Goal: Task Accomplishment & Management: Complete application form

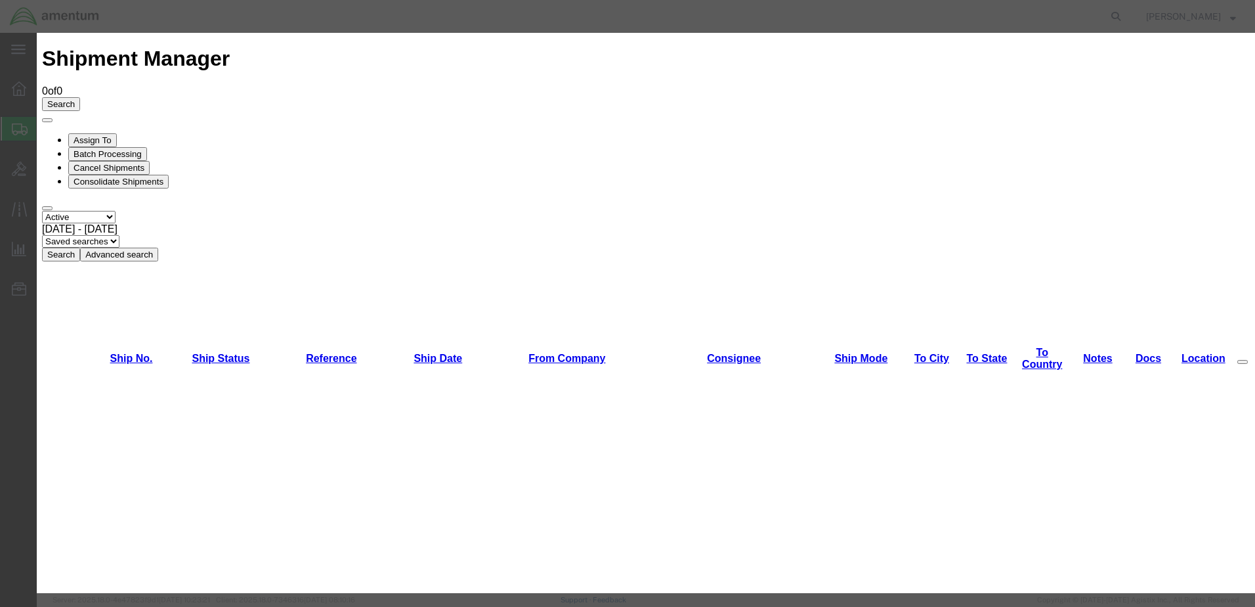
scroll to position [1530, 0]
drag, startPoint x: 497, startPoint y: 417, endPoint x: 500, endPoint y: 408, distance: 8.9
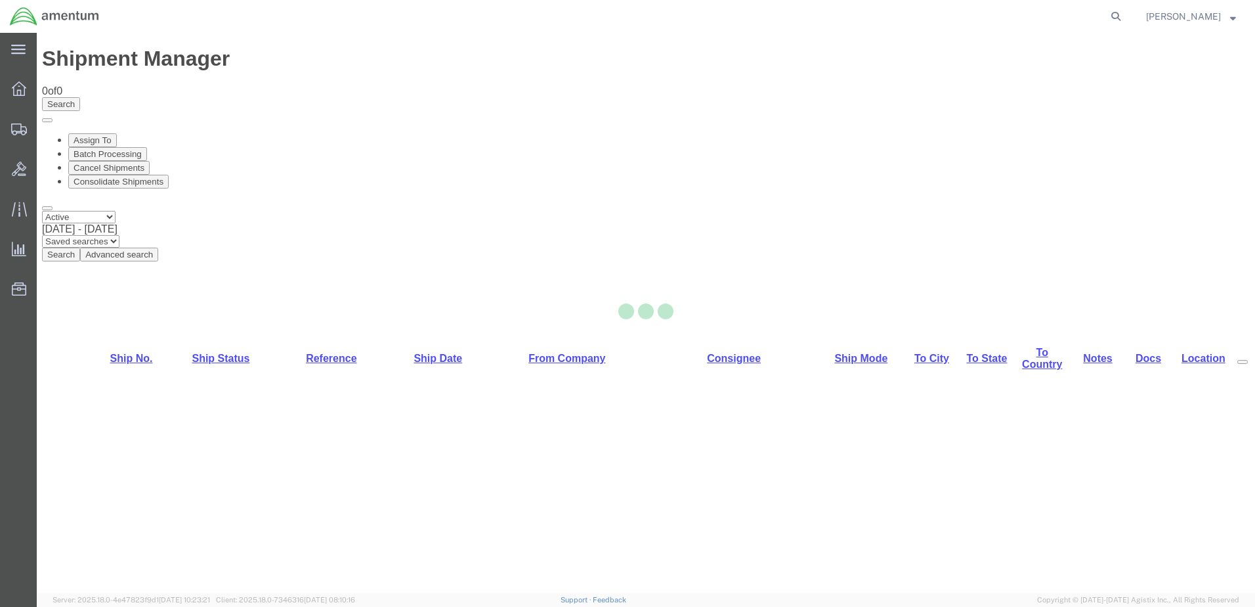
select select "49949"
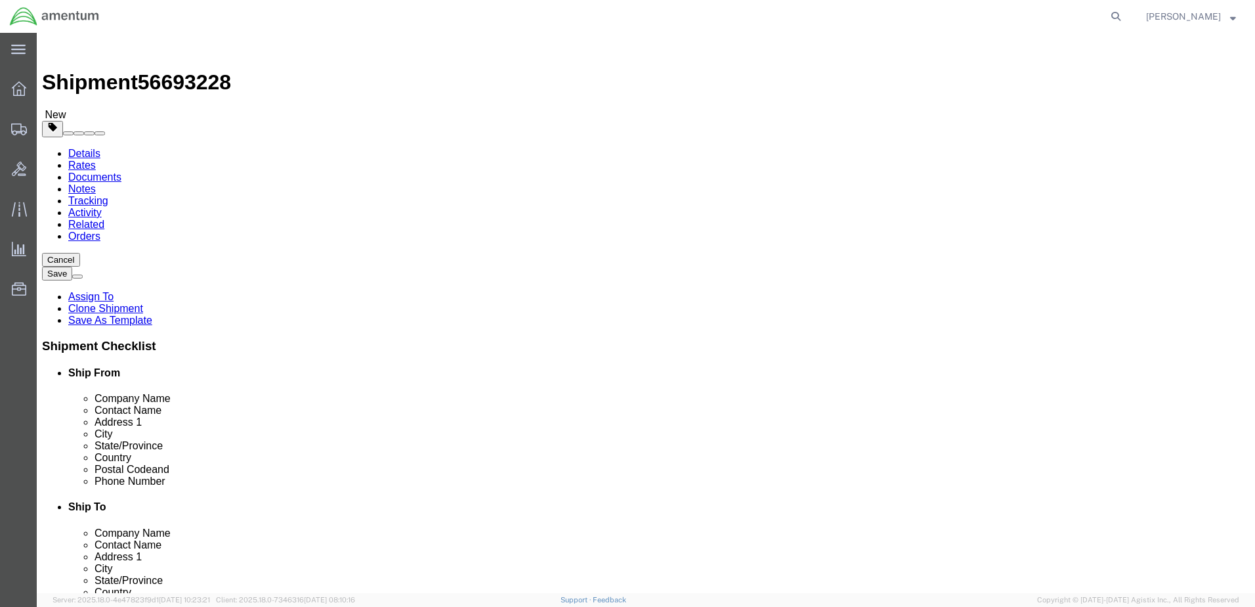
type input "elp"
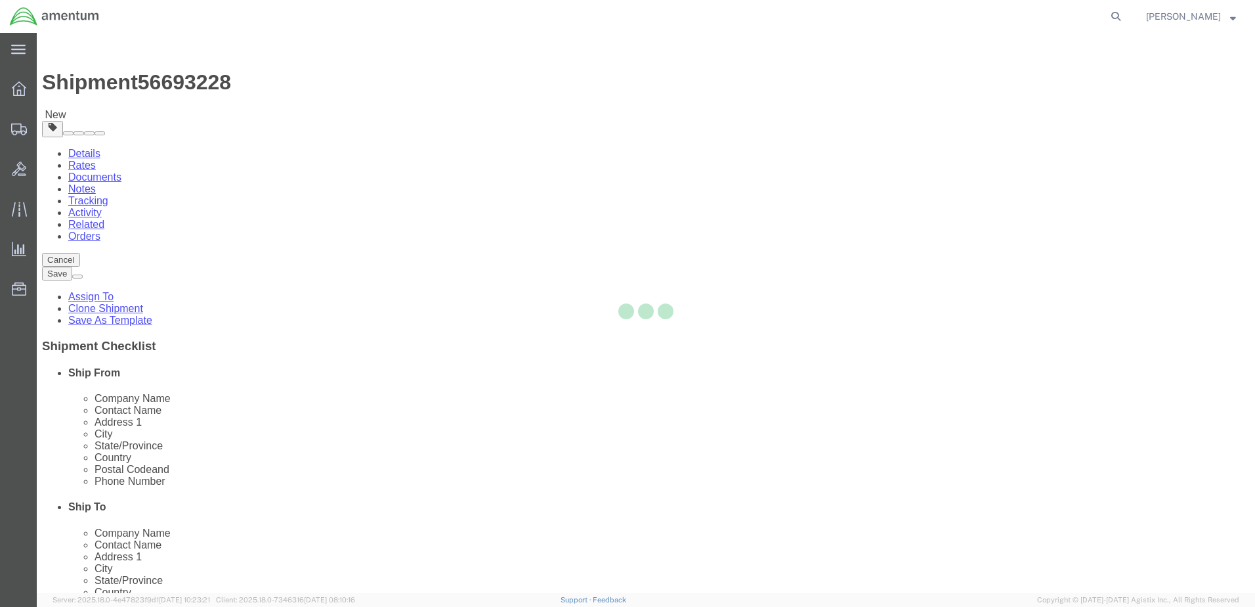
type input "79925"
type input "[PHONE_NUMBER]"
type input "[DATE][EMAIL_ADDRESS][PERSON_NAME][DOMAIN_NAME]"
checkbox input "true"
select select "[GEOGRAPHIC_DATA]"
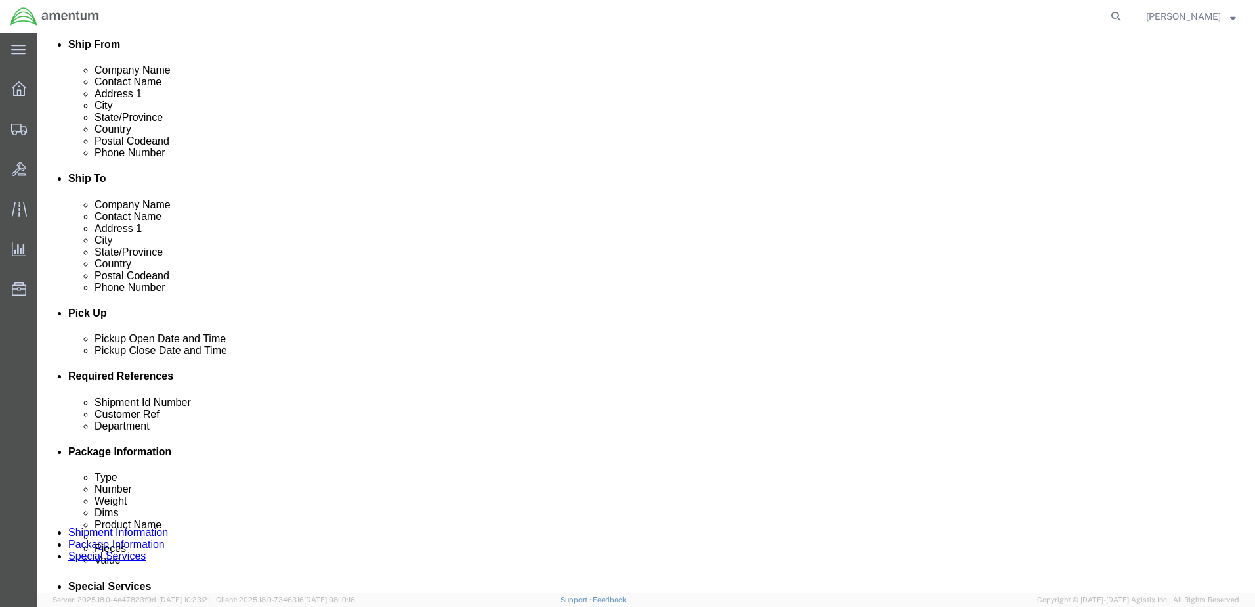
click div "[DATE] 3:16 PM"
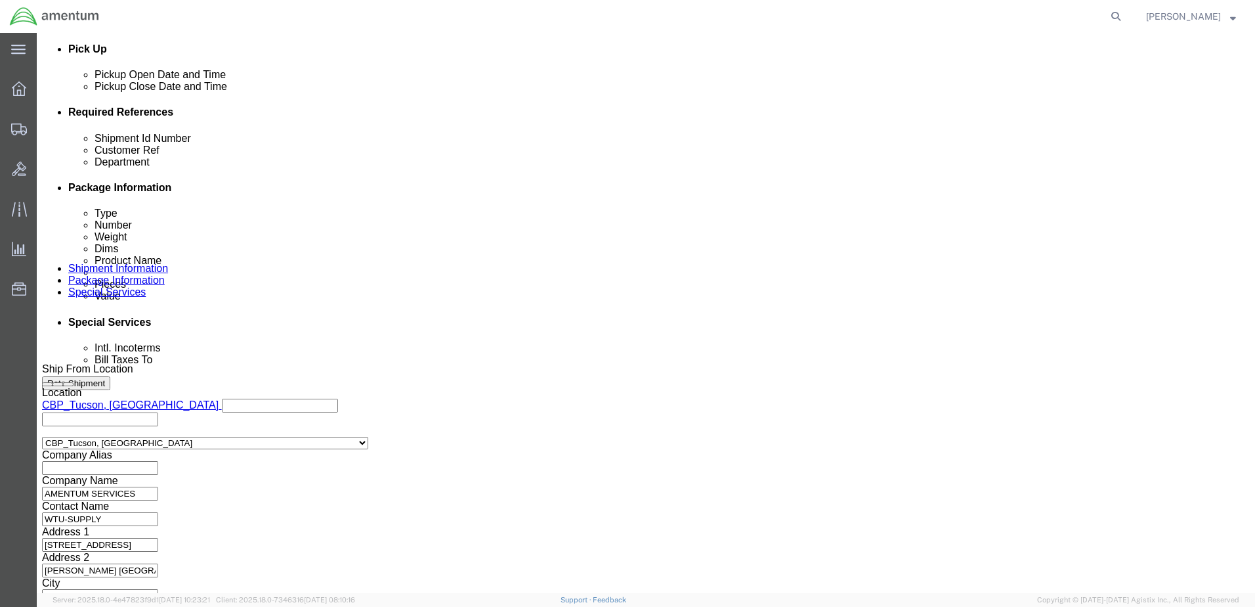
type input "4:16 PM"
click button "Apply"
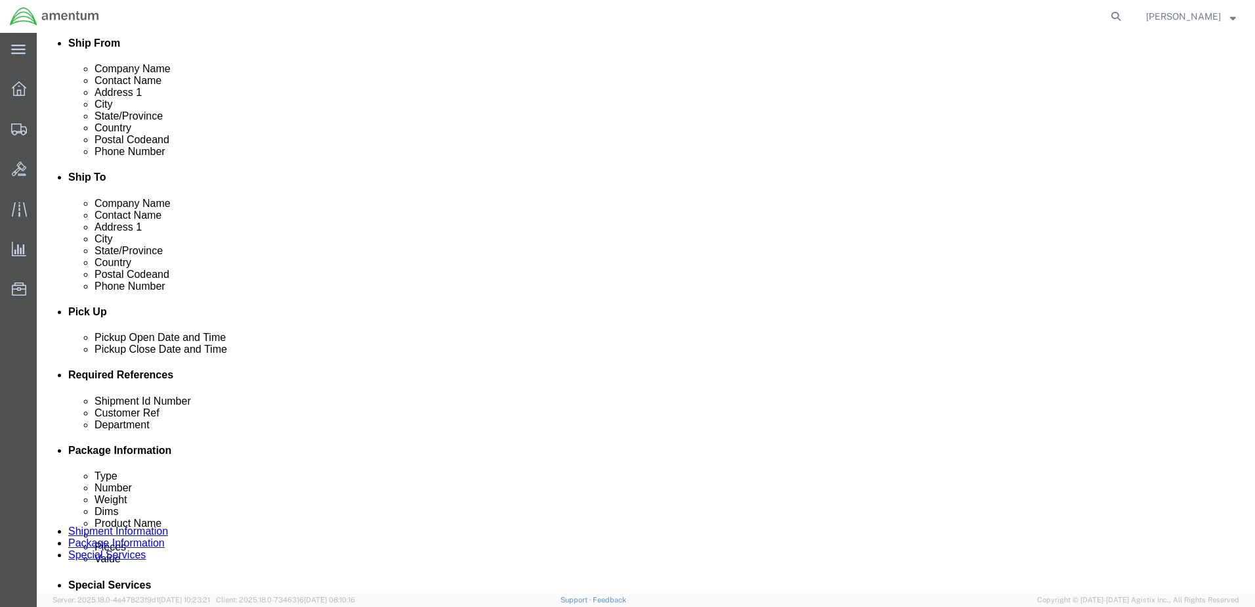
click div
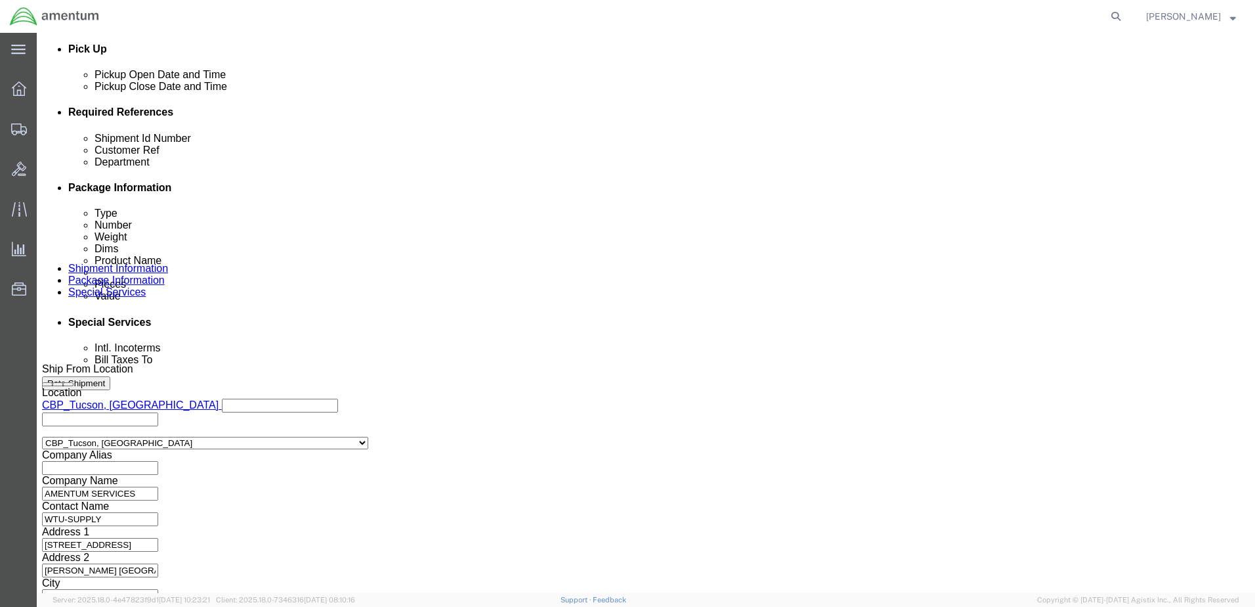
click button "Apply"
drag, startPoint x: 243, startPoint y: 207, endPoint x: 120, endPoint y: 219, distance: 123.3
click div "Shipment Id Number you decide"
type input "t"
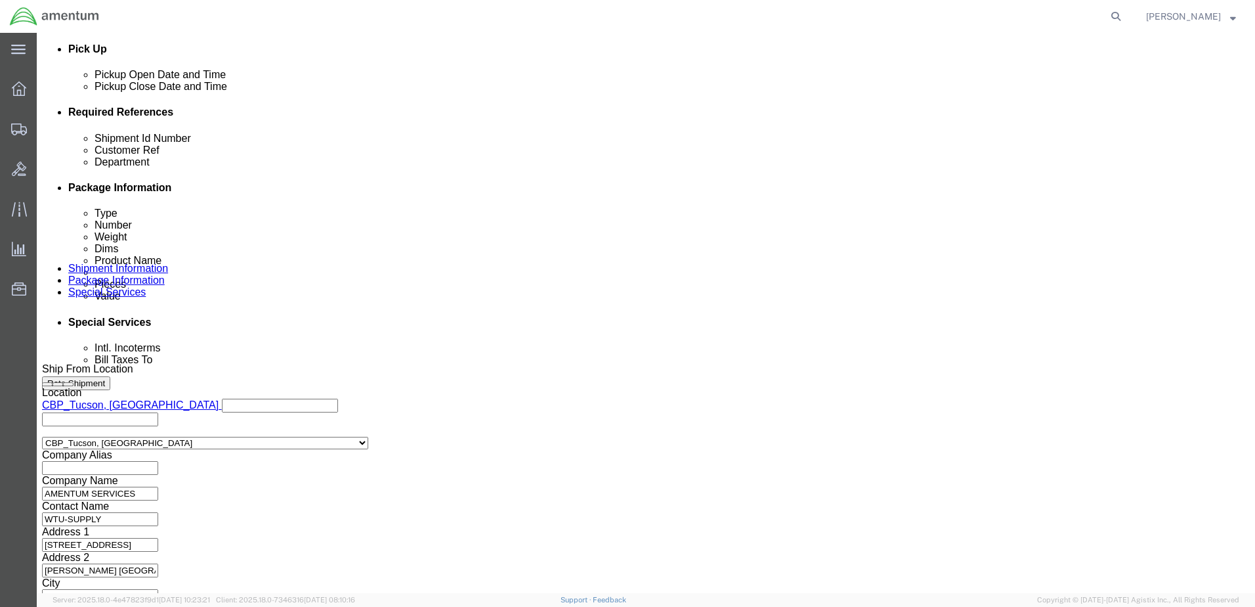
click input "TOOL LOAN/02865/ 02790 /PB03012"
type input "TOOL LOAN/02865/ 02790 /PB03012"
click input "text"
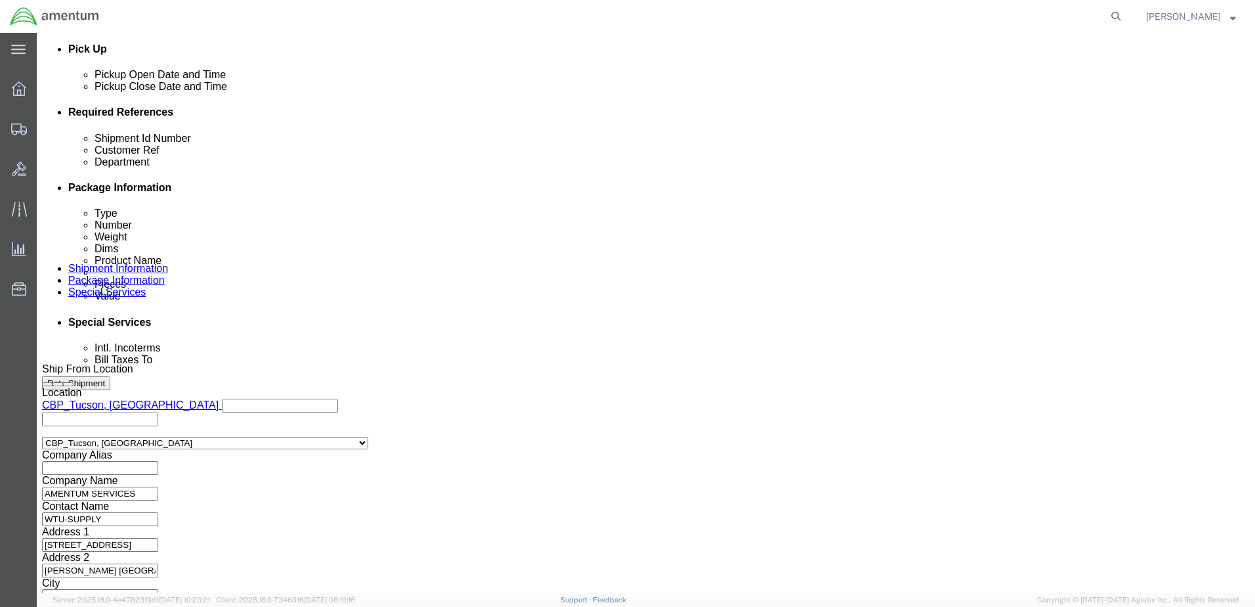
scroll to position [0, 0]
paste input "TOOL LOAN/02865/ 02790 /PB03012"
type input "TOOL LOAN/02865/ 02790 /PB03012"
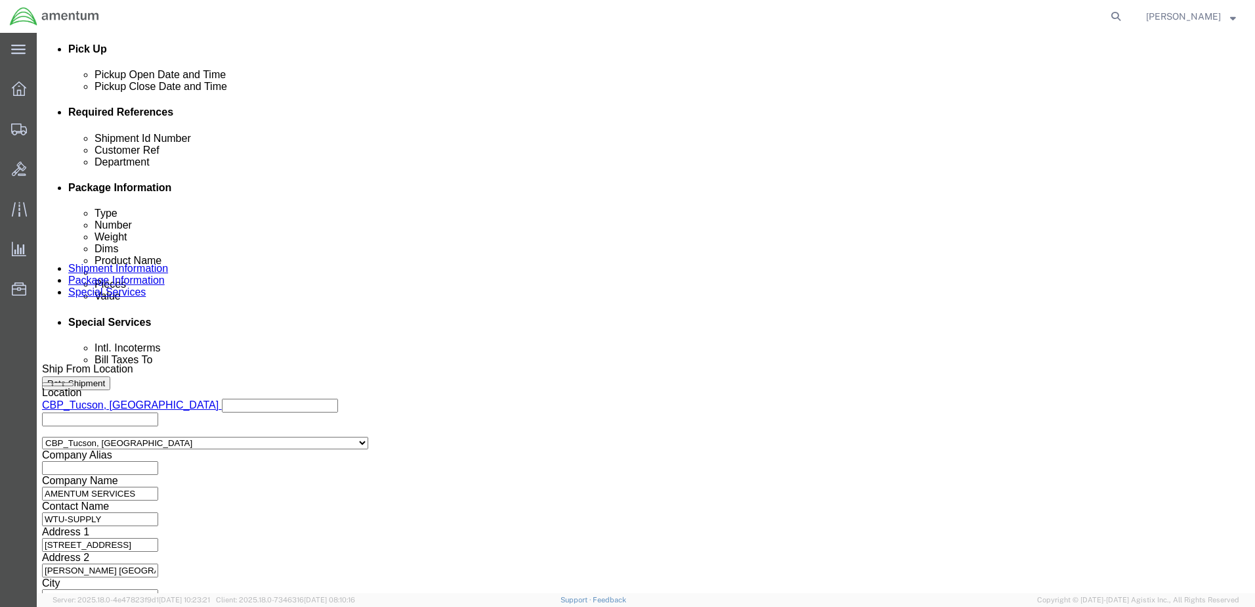
click input "6118.03.03.2219.xxx.xxxx"
type input "6118.03.03.2219.ELP.0000"
click button "Continue"
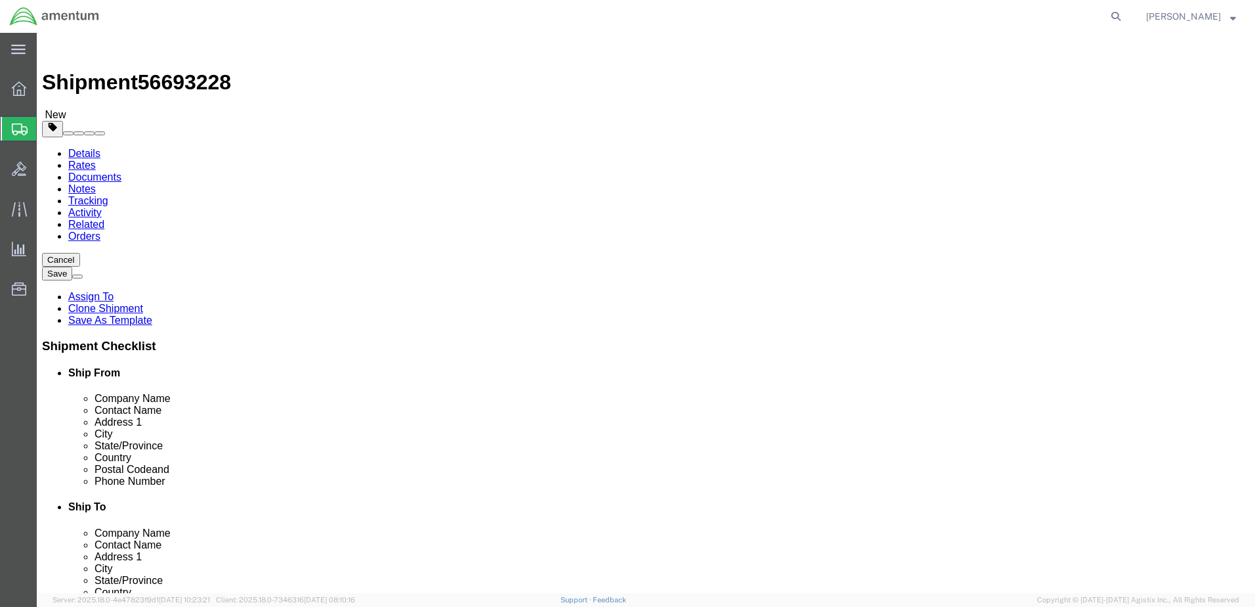
click select "Select BCK Boxes Bale(s) Basket(s) Bolt(s) Bottle(s) Buckets Bulk Bundle(s) Can…"
select select "CBOX"
click select "Select BCK Boxes Bale(s) Basket(s) Bolt(s) Bottle(s) Buckets Bulk Bundle(s) Can…"
drag, startPoint x: 192, startPoint y: 280, endPoint x: 89, endPoint y: 288, distance: 103.4
click div "Dimensions Length 12.00 x Width 12.00 x Height 12.00 Select cm ft in"
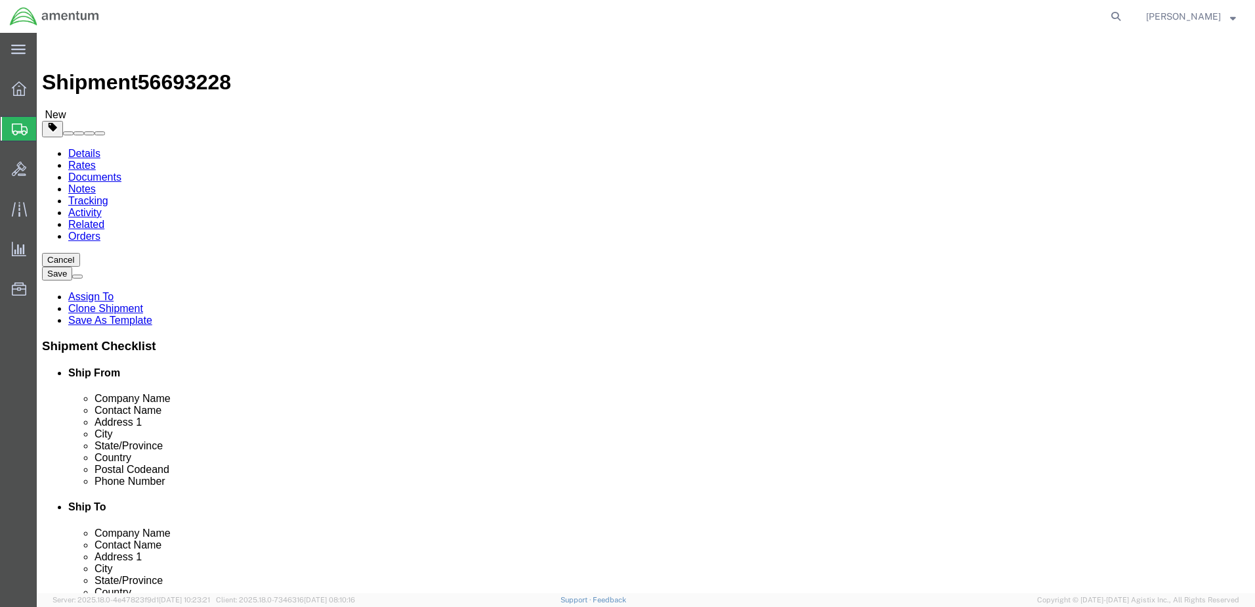
type input "26"
type input "25"
type input "82.00"
click dd "200.00 USD"
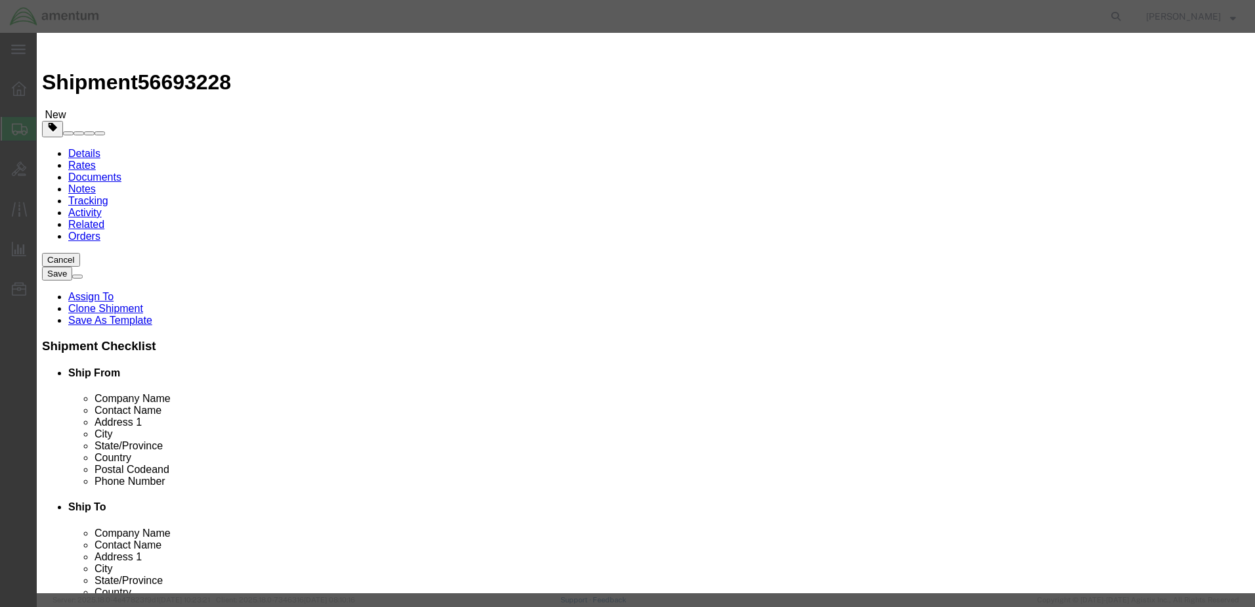
drag, startPoint x: 514, startPoint y: 104, endPoint x: 224, endPoint y: 89, distance: 290.6
click div "Commodity library Product Name aircraft part - widget Pieces 1.00 Select Bag Ba…"
paste input "TOOL LOAN/02865/ 02790 /PB03012"
click input "TOOL LOAN/02865/ 02790 /PB03012"
drag, startPoint x: 538, startPoint y: 105, endPoint x: 323, endPoint y: 96, distance: 214.9
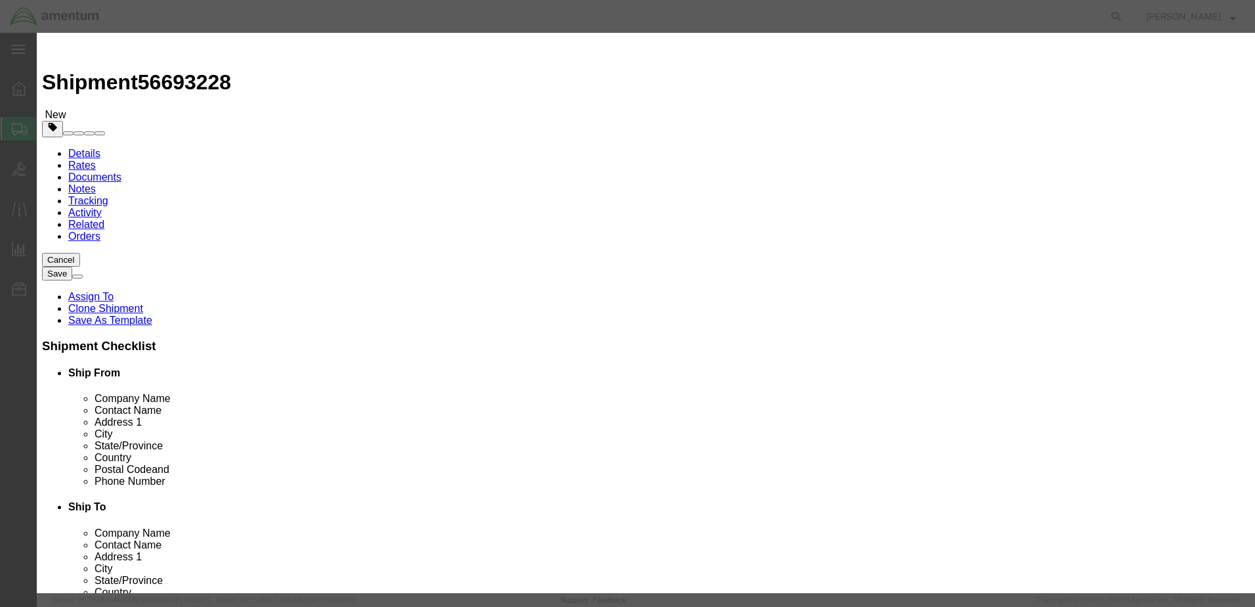
click div "Product Name TOOL LOAN / 02790 /PB03012"
type input "TOOL LOAN / 02790 /PB03012"
drag, startPoint x: 406, startPoint y: 127, endPoint x: 304, endPoint y: 131, distance: 102.5
click div "Pieces 1.00 Select Bag Barrels 100Board Feet Bottle Box Blister Pack Carats Can…"
type input "2.00"
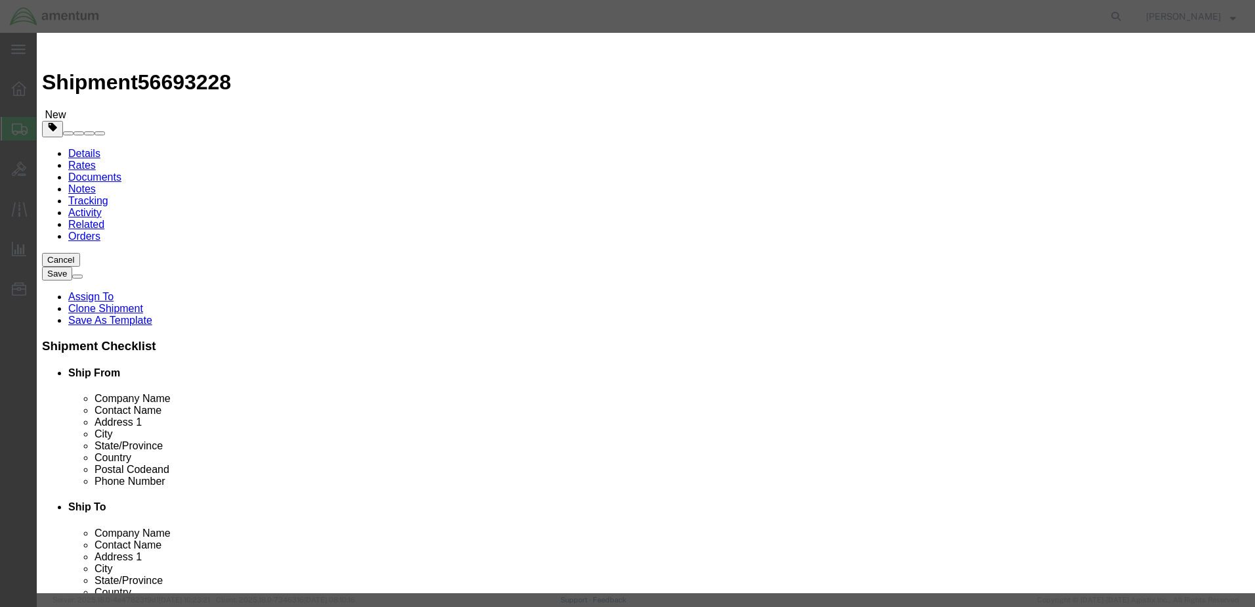
drag, startPoint x: 429, startPoint y: 150, endPoint x: 295, endPoint y: 161, distance: 134.4
click div "Product Name TOOL LOAN / 02790 /PB03012 Pieces 2.00 Select Bag Barrels 100Board…"
type input "5"
click input "100000"
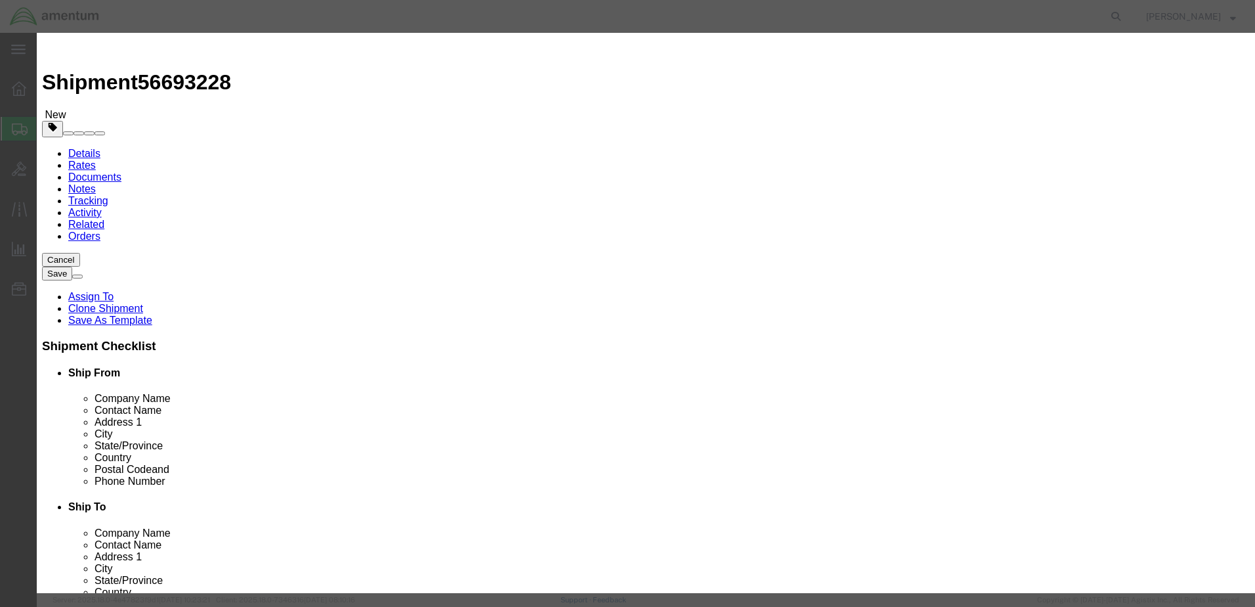
drag, startPoint x: 426, startPoint y: 151, endPoint x: 282, endPoint y: 157, distance: 144.6
click div "Total Value 100000 Select ADP AED AFN ALL AMD AOA ARS ATS AUD AWG AZN BAM BBD B…"
click div "Product Name TOOL LOAN / 02790 /PB03012 Pieces 2.00 Select Bag Barrels 100Board…"
click select "Select 50 55 60 65 70 85 92.5 100 125 175 250 300 400"
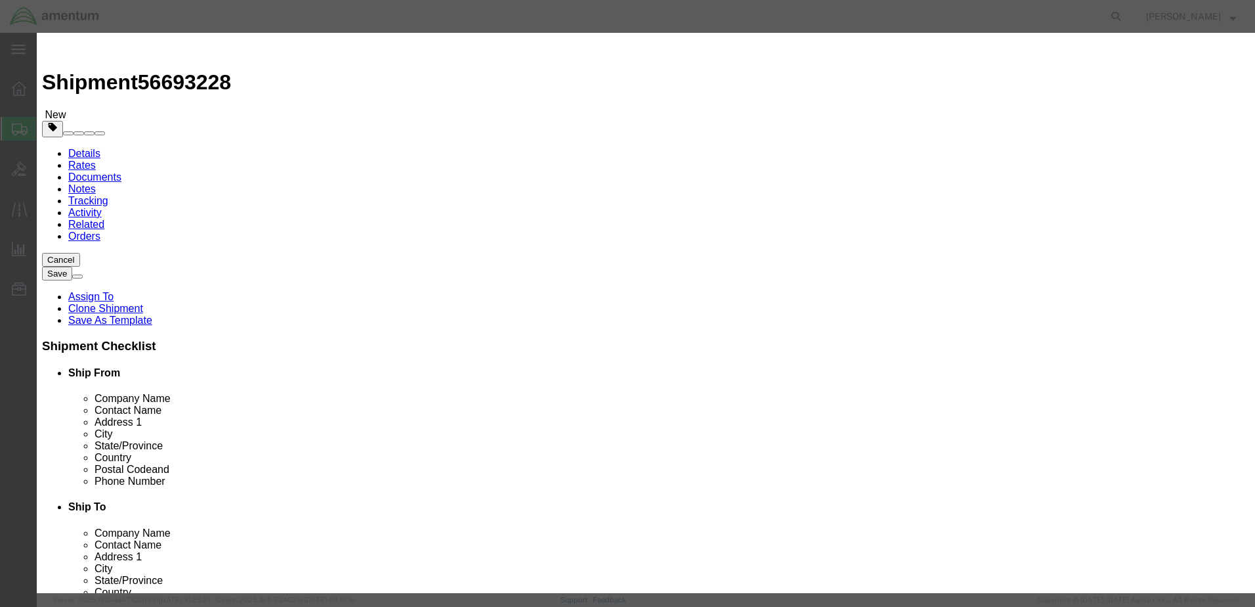
click label "Model"
drag, startPoint x: 414, startPoint y: 188, endPoint x: 318, endPoint y: 179, distance: 96.9
click div "Total Value 10000. Select ADP AED AFN ALL AMD AOA ARS ATS AUD AWG AZN BAM BBD B…"
type input "10000.00"
click select "Select 50 55 60 65 70 85 92.5 100 125 175 250 300 400"
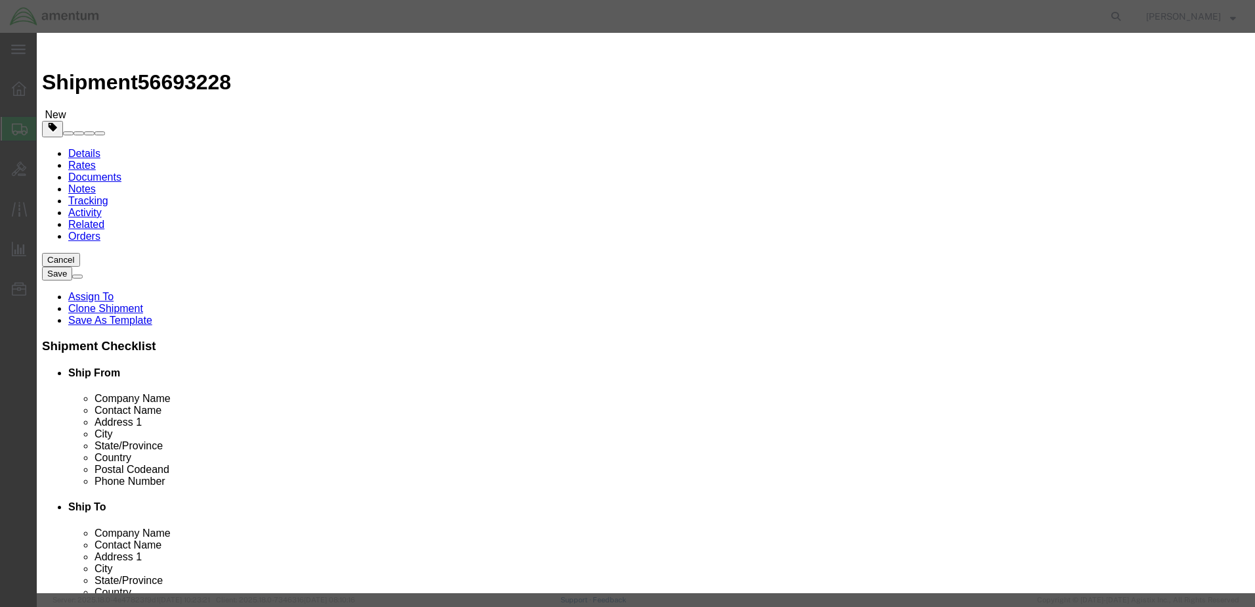
select select "125"
click select "Select 50 55 60 65 70 85 92.5 100 125 175 250 300 400"
click button "Save & Close"
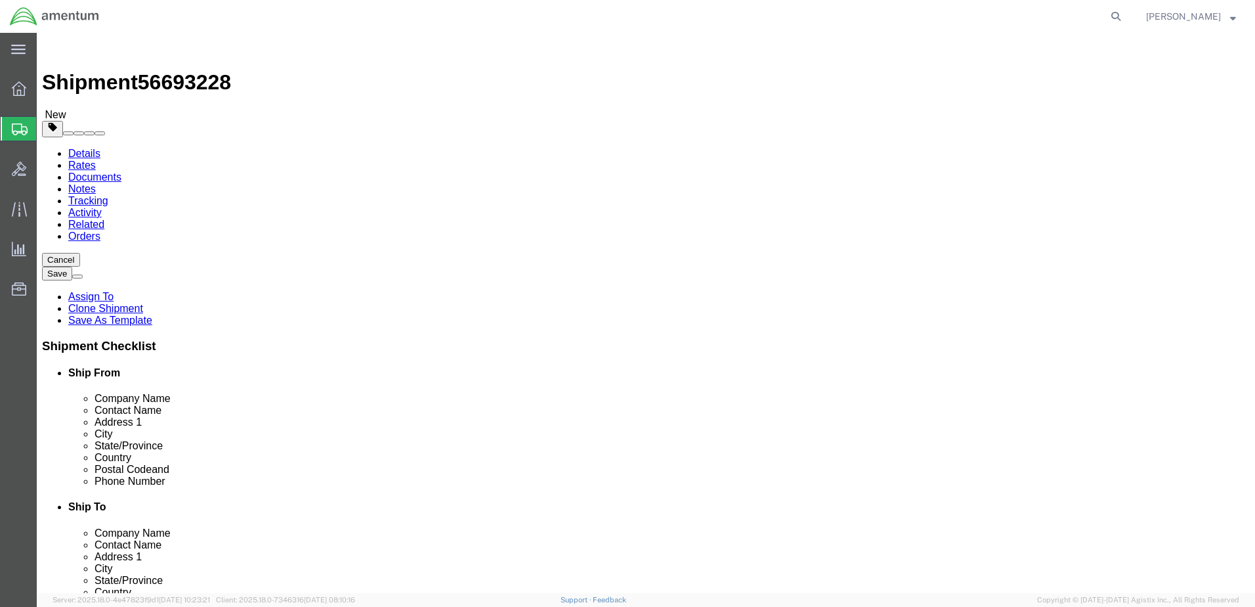
click icon
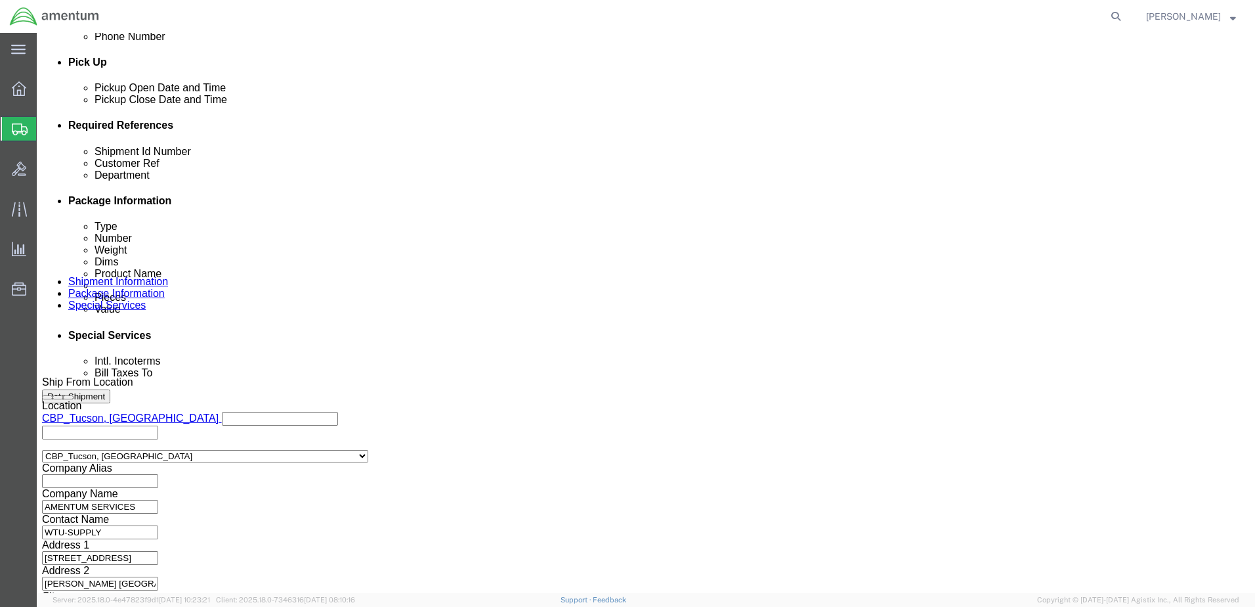
scroll to position [591, 0]
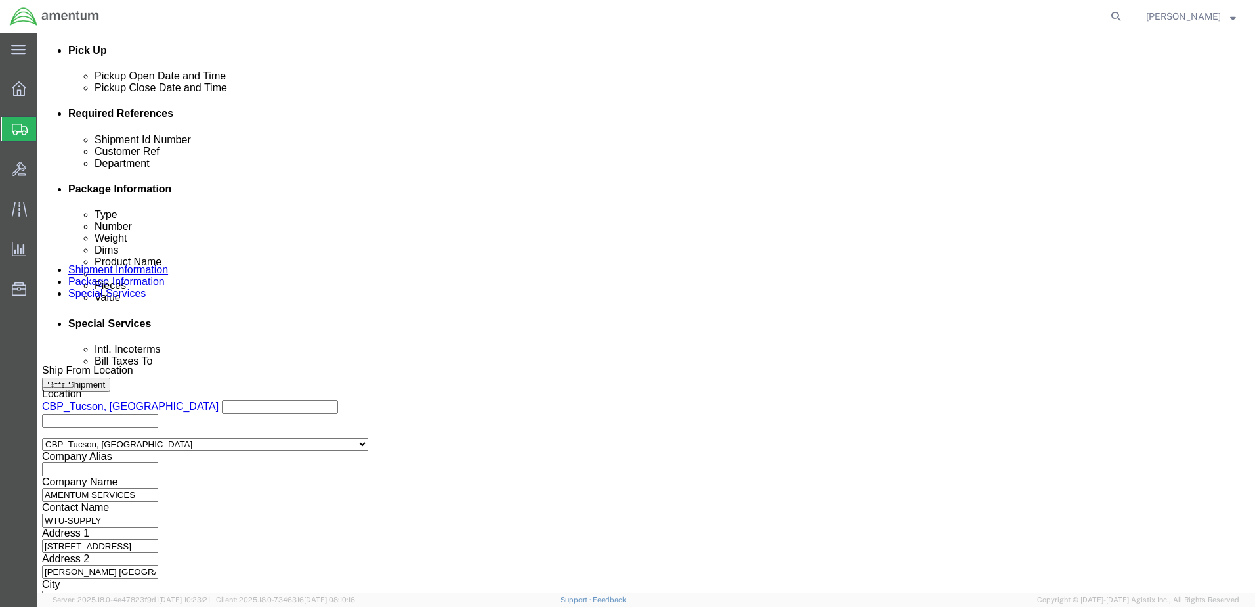
click input "TOOL LOAN/02865/ 02790 /PB03012"
type input "TOOL LOAN / 02790 /PB03012"
click input "TOOL LOAN/02865/ 02790 /PB03012"
type input "TOOL LOAN / 02790 /PB03012"
click button "Continue"
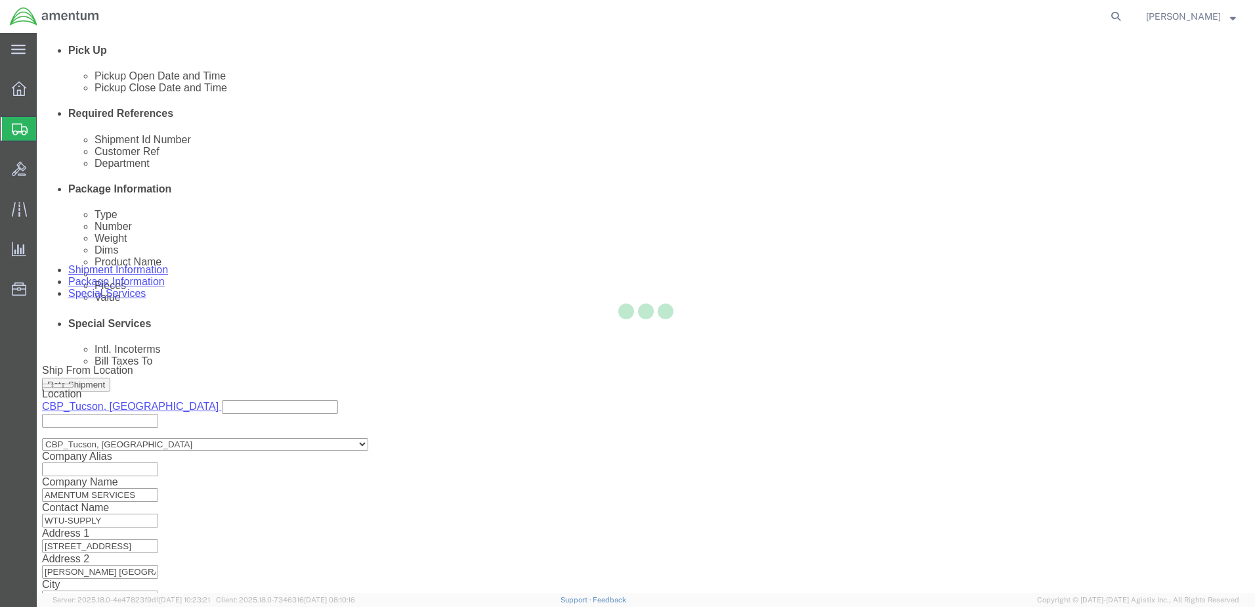
scroll to position [3, 0]
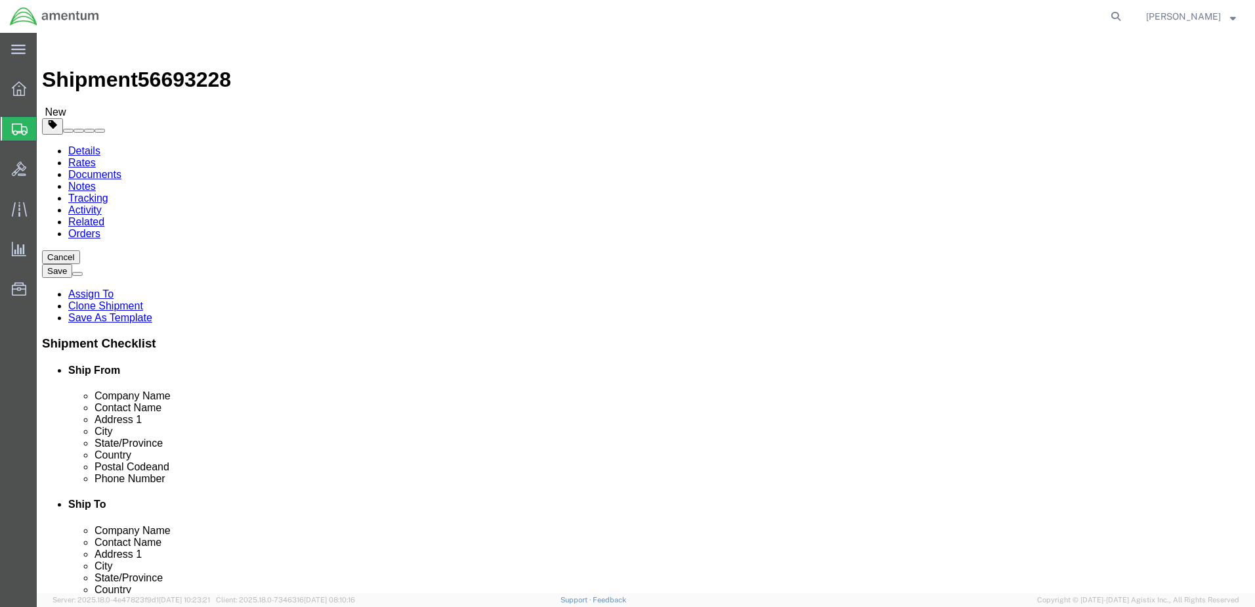
click button "Rate Shipment"
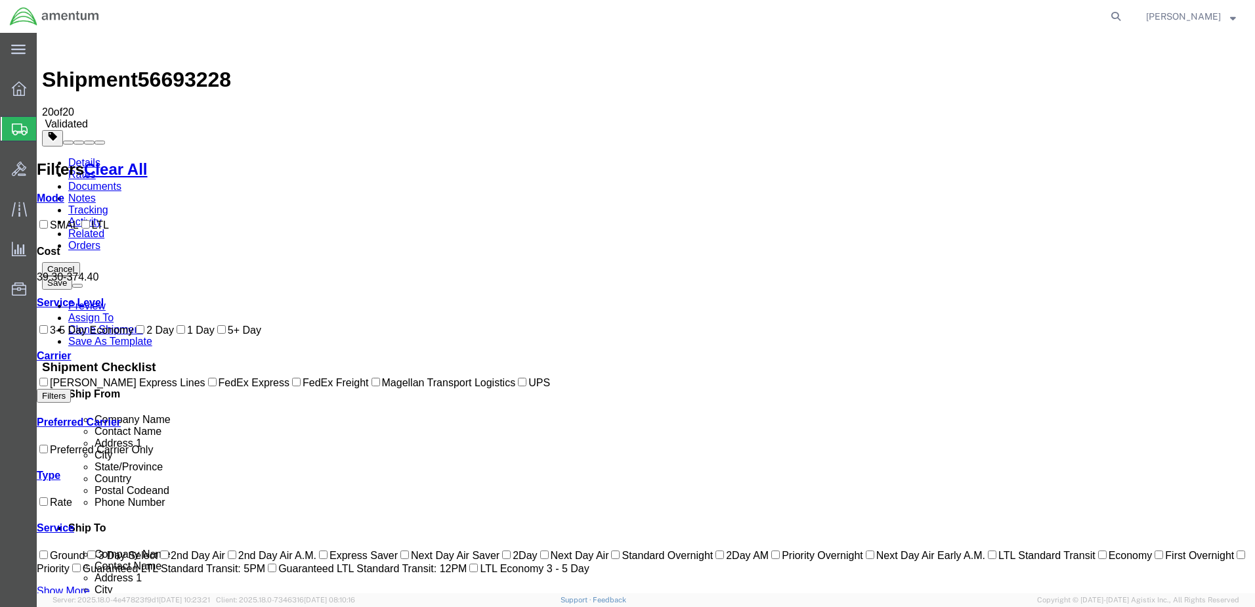
click at [77, 157] on link "Details" at bounding box center [84, 162] width 32 height 11
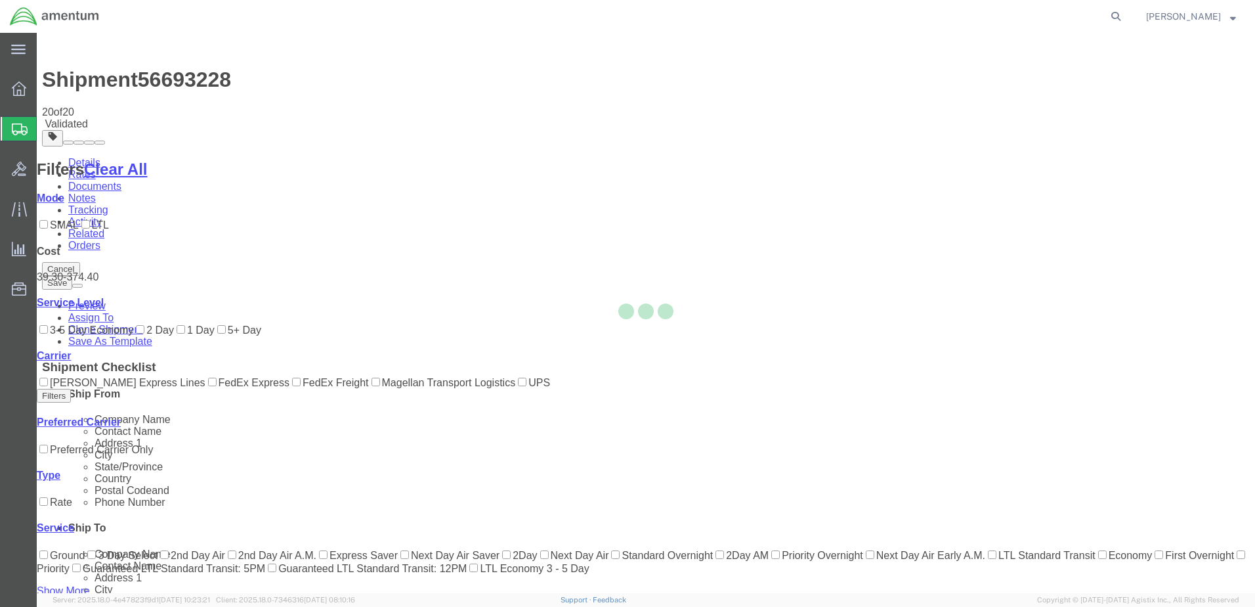
select select "49949"
select select "49939"
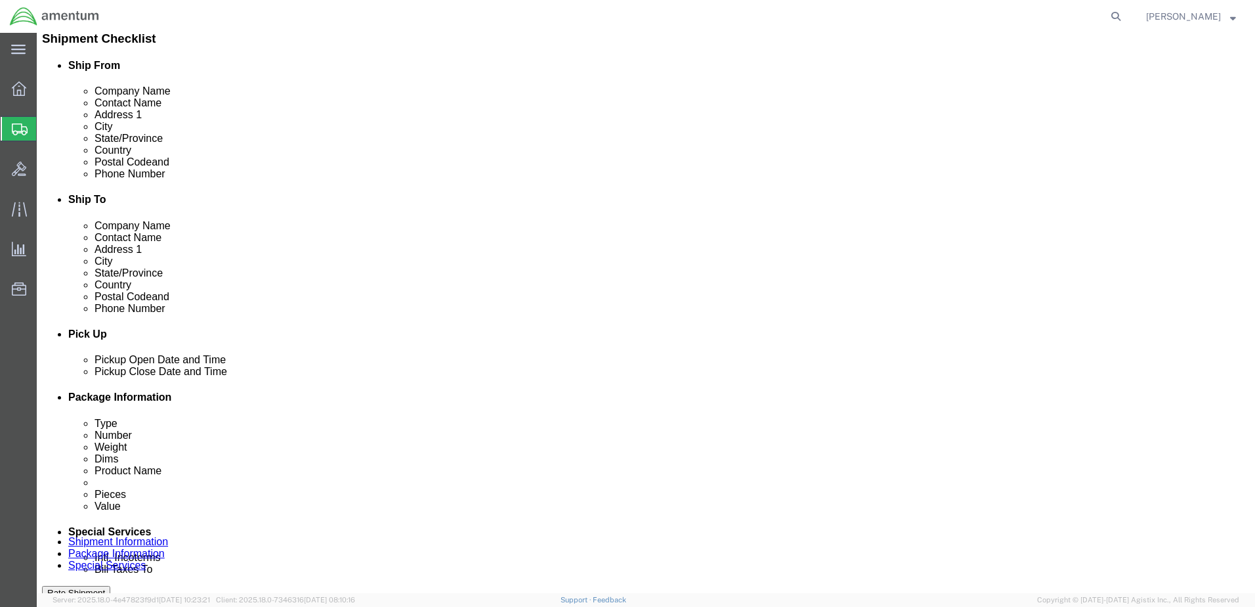
scroll to position [592, 0]
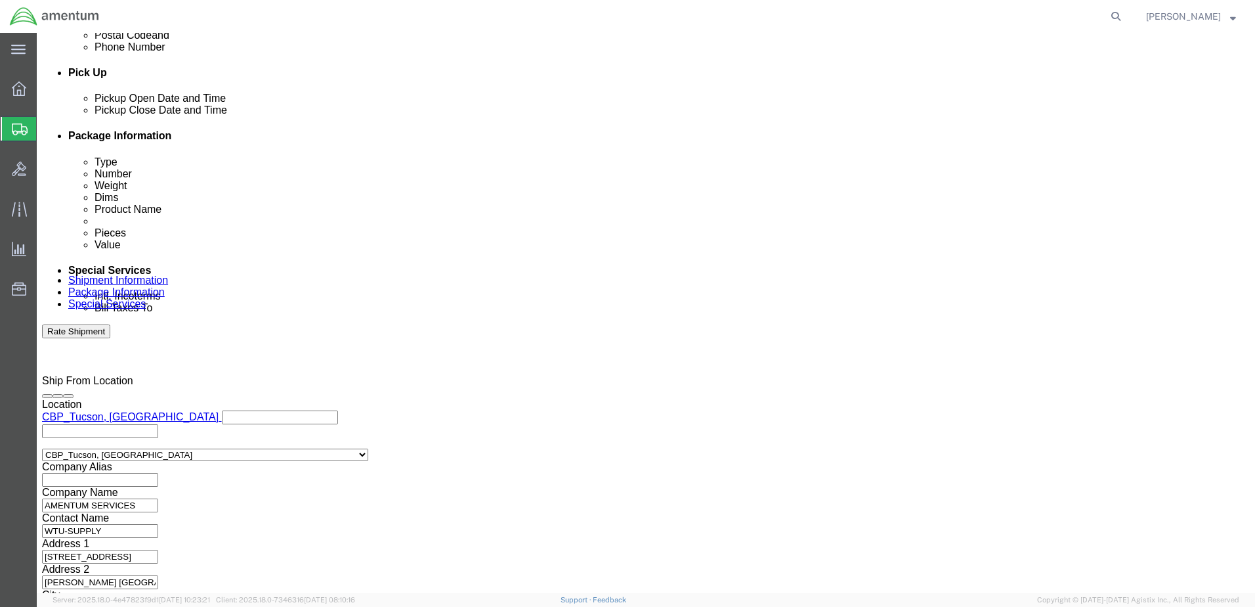
click button "Continue"
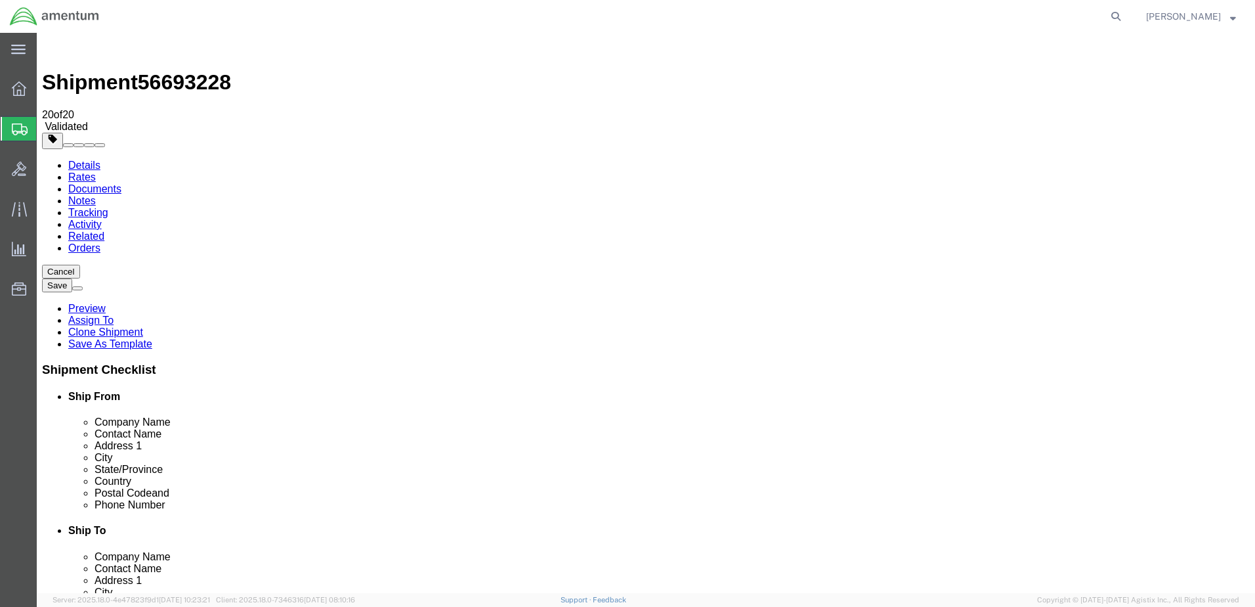
click dd "2.00 Each"
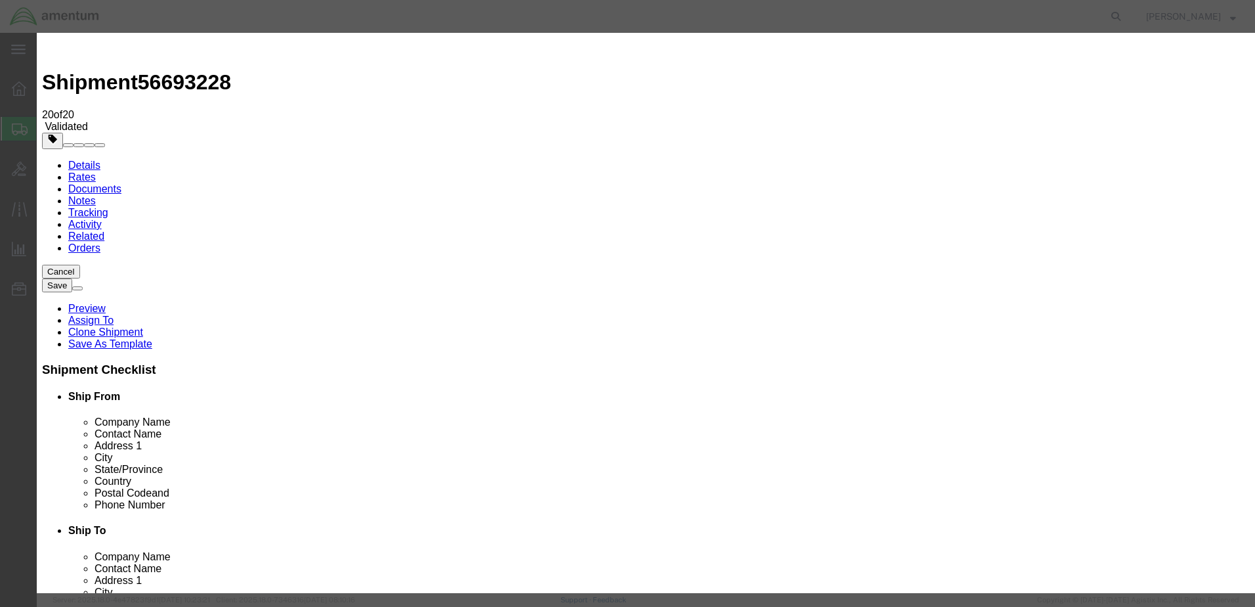
click input "10000.00"
type input "20000.00"
click button "Save & Close"
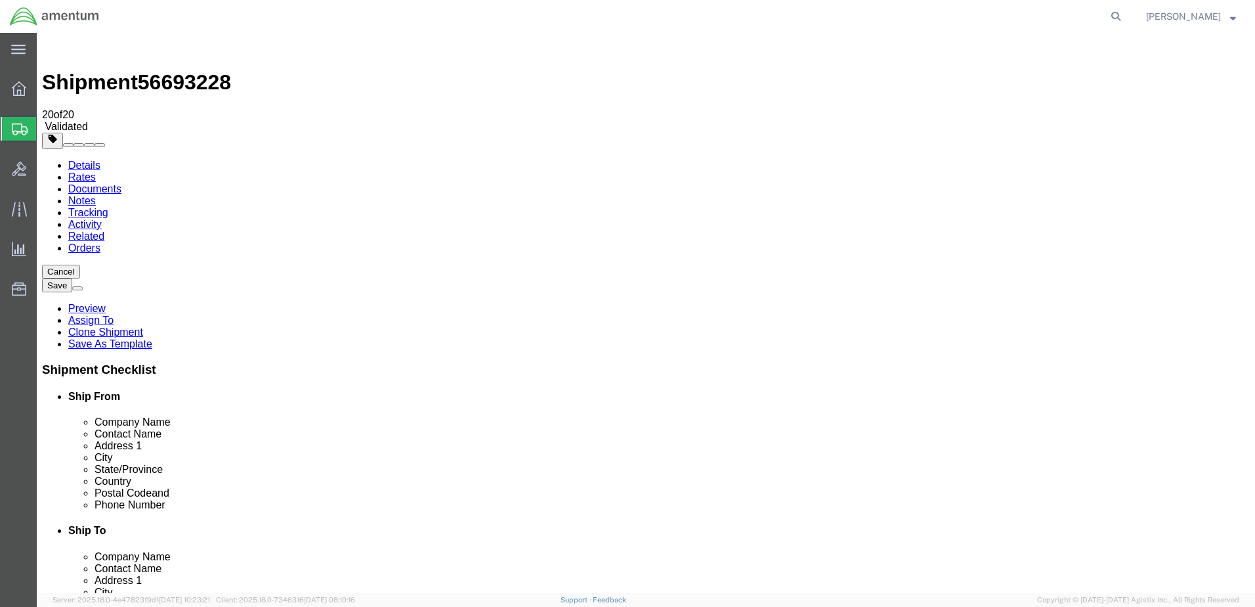
click button "Continue"
click button "Rate Shipment"
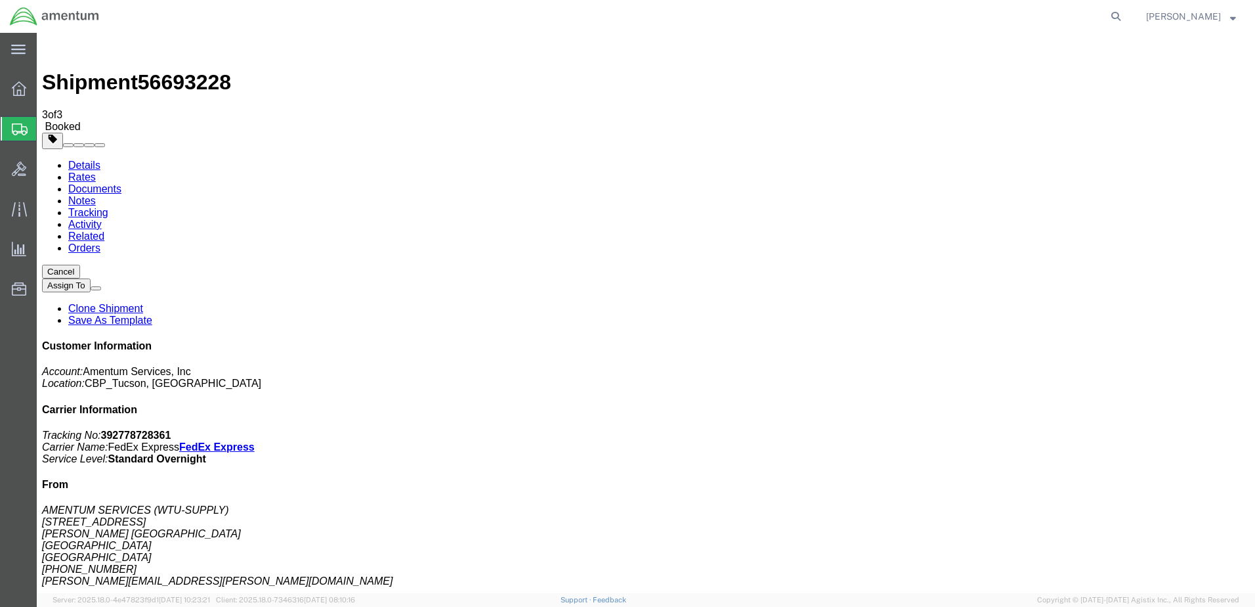
click at [143, 303] on link "Clone Shipment" at bounding box center [105, 308] width 75 height 11
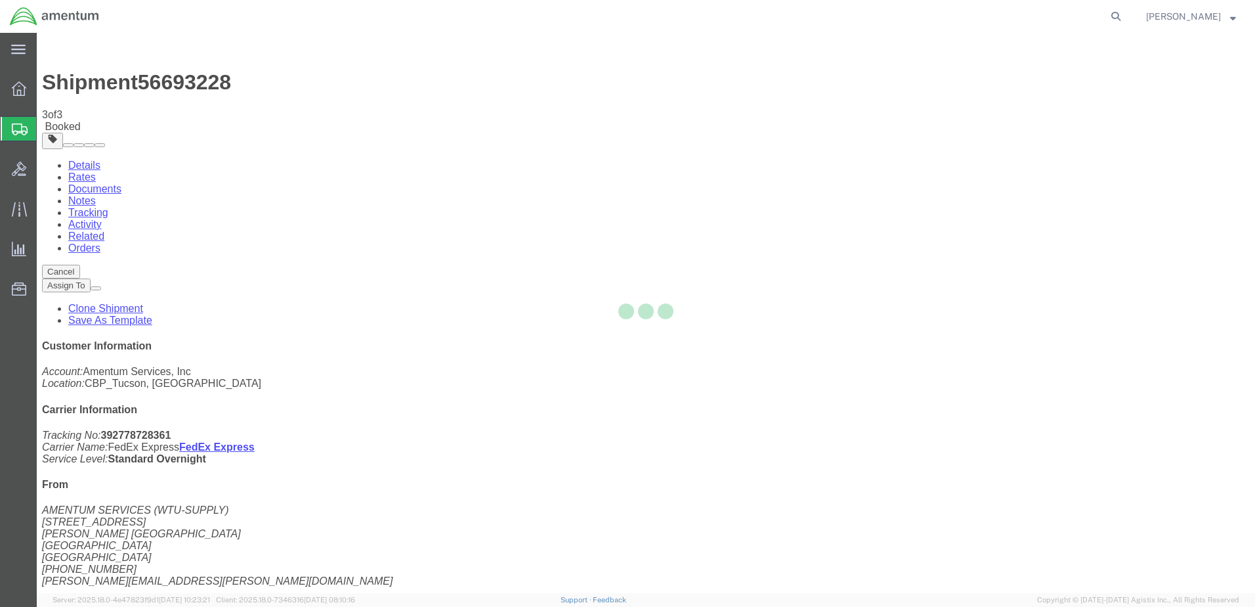
select select "49949"
select select "49939"
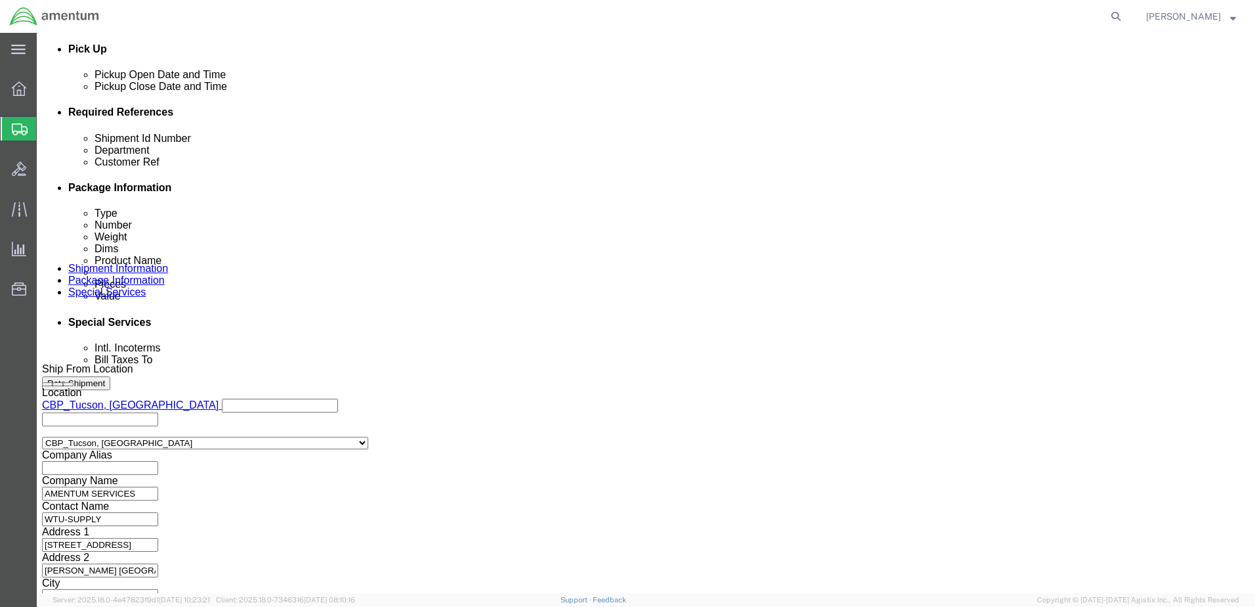
scroll to position [0, 16]
drag, startPoint x: 230, startPoint y: 215, endPoint x: 402, endPoint y: 219, distance: 172.1
click div "Shipment Id Number TOOL LOAN / 02790 /PB03012 Department CBP Select Account Typ…"
drag, startPoint x: 240, startPoint y: 217, endPoint x: 118, endPoint y: 221, distance: 122.2
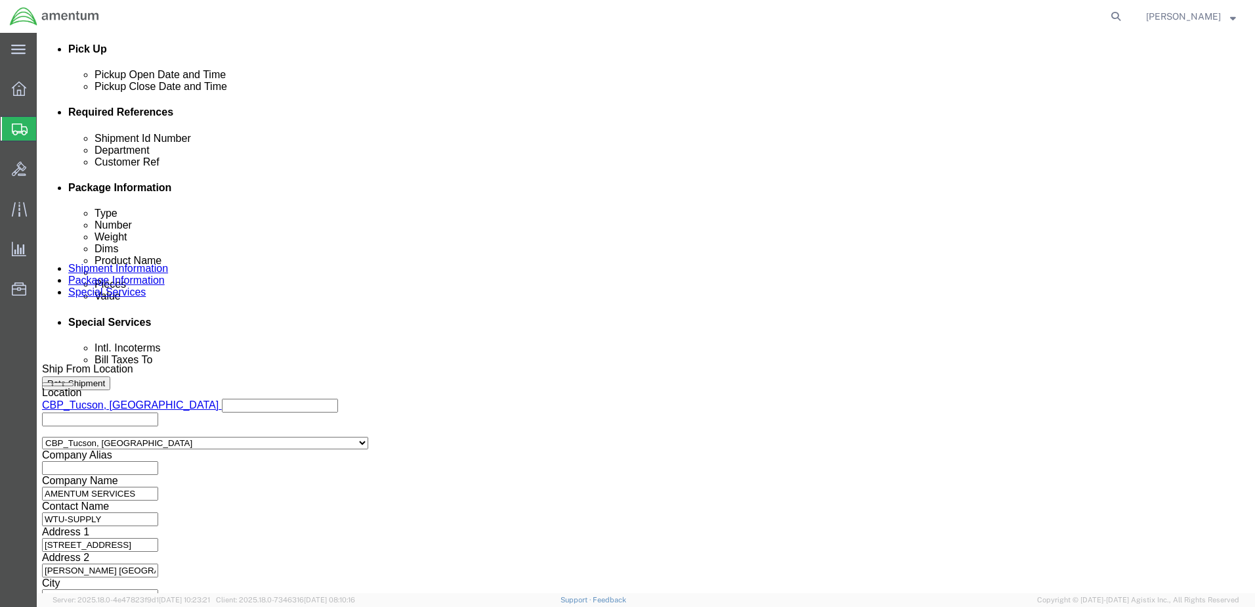
click div "Shipment Id Number TOOL LOAN / 02865"
type input "TOOL LOAN / 02865"
click input "TOOL LOAN / 02790 /PB03012"
drag, startPoint x: 169, startPoint y: 239, endPoint x: 414, endPoint y: 245, distance: 245.6
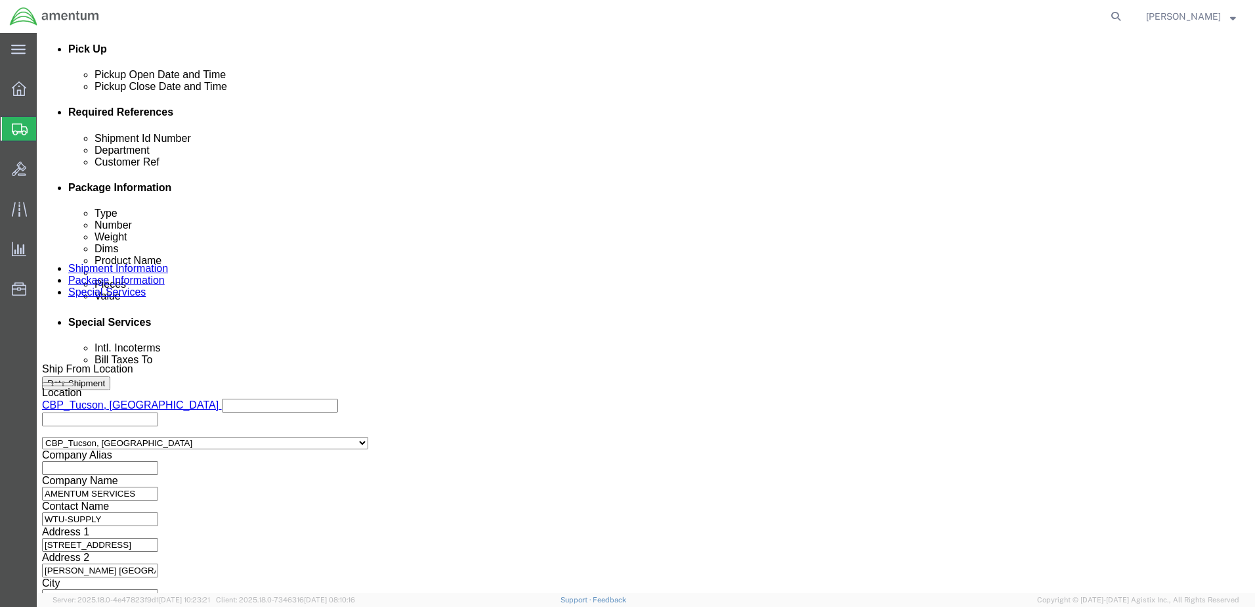
click div "Shipment Id Number TOOL LOAN / 02865 Department CBP Select Account Type Activit…"
paste input "TOOL LOAN / 02865"
type input "TOOL LOAN / 02865"
click button "Continue"
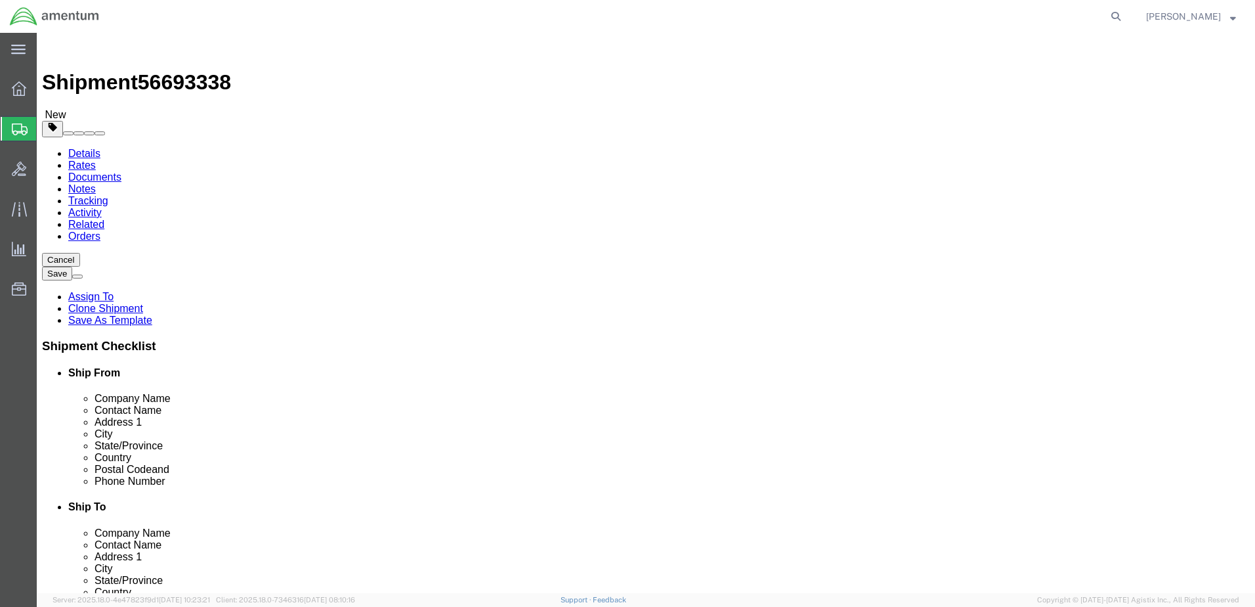
drag, startPoint x: 91, startPoint y: 290, endPoint x: 73, endPoint y: 291, distance: 18.4
click div "Package Type Select Bale(s) Basket(s) Bolt(s) Bottle(s) Buckets Bulk Bundle(s) …"
type input "20"
type input "11"
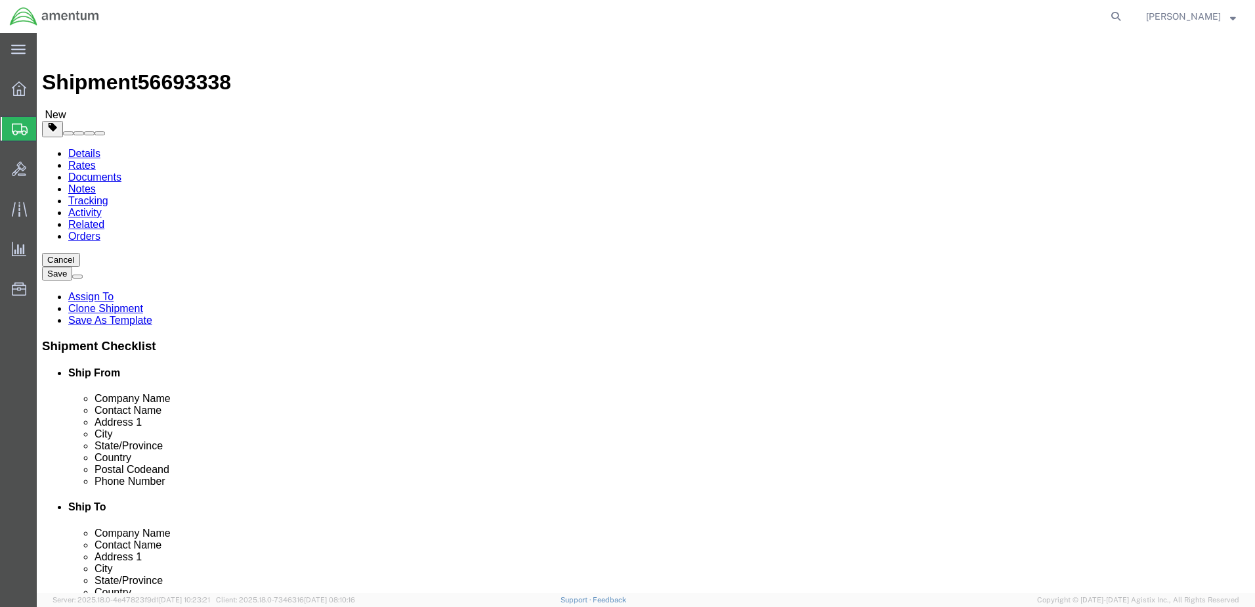
type input "40.00"
click div "Pieces: 2.00 Each Total value: 20000.00 USD"
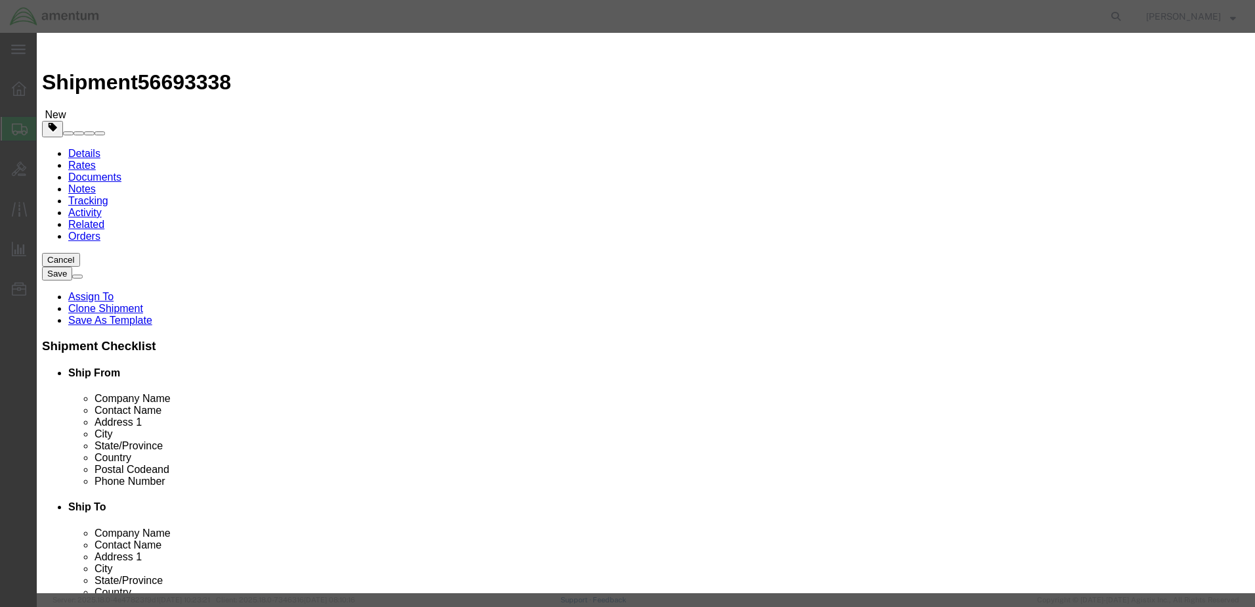
drag, startPoint x: 523, startPoint y: 99, endPoint x: 54, endPoint y: 123, distance: 470.1
click div "Edit content Commodity library Product Name TOOL LOAN / 02790 /PB03012 Pieces 2…"
paste input "TOOL LOAN / 02865"
type input "TOOL LOAN / 02865"
type input "1.0"
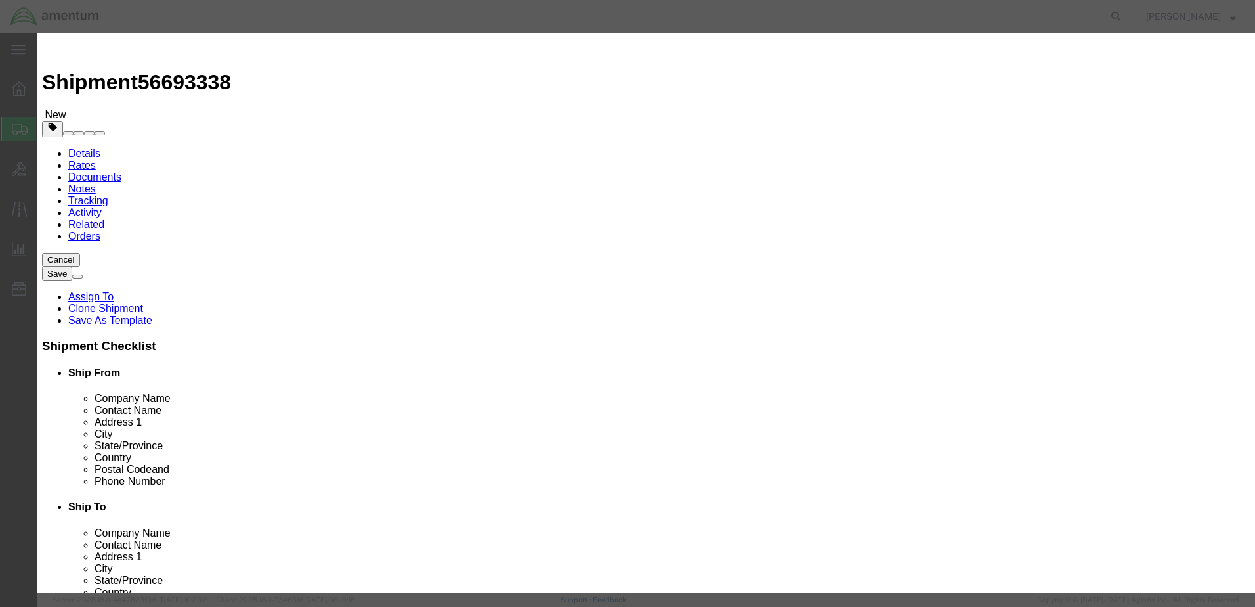
type input "10000"
click input "10000"
drag, startPoint x: 351, startPoint y: 183, endPoint x: 372, endPoint y: 184, distance: 21.7
click div "Class Select 50 55 60 65 70 85 92.5 100 125 175 250 300 400"
click select "Select 50 55 60 65 70 85 92.5 100 125 175 250 300 400"
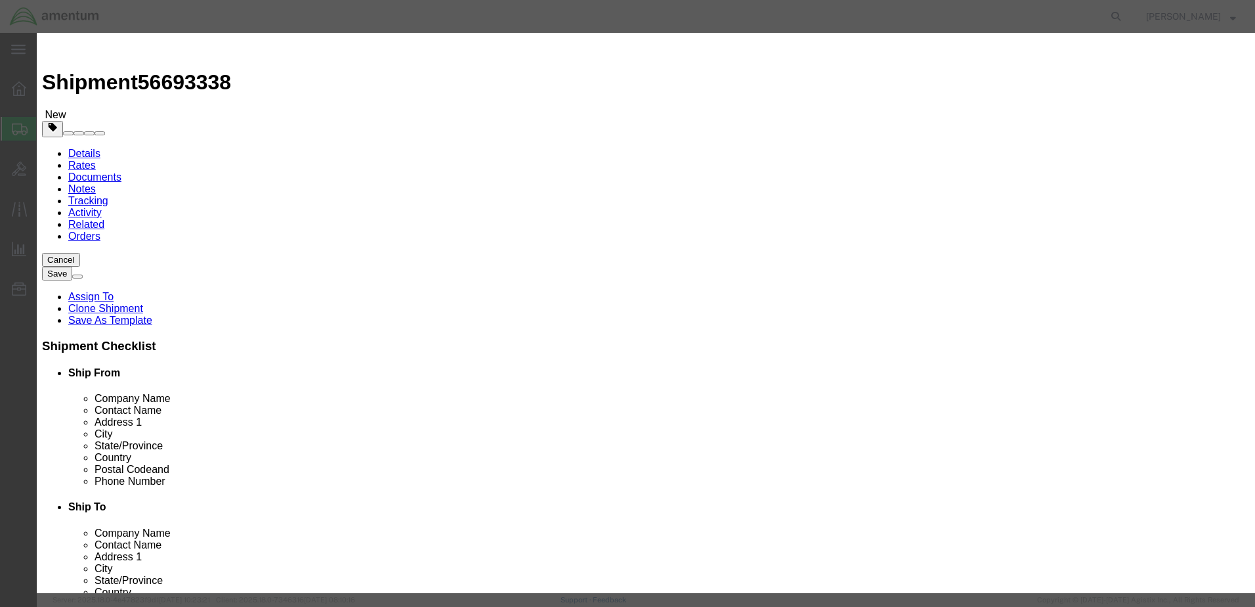
select select "70"
click select "Select 50 55 60 65 70 85 92.5 100 125 175 250 300 400"
click button "Save & Close"
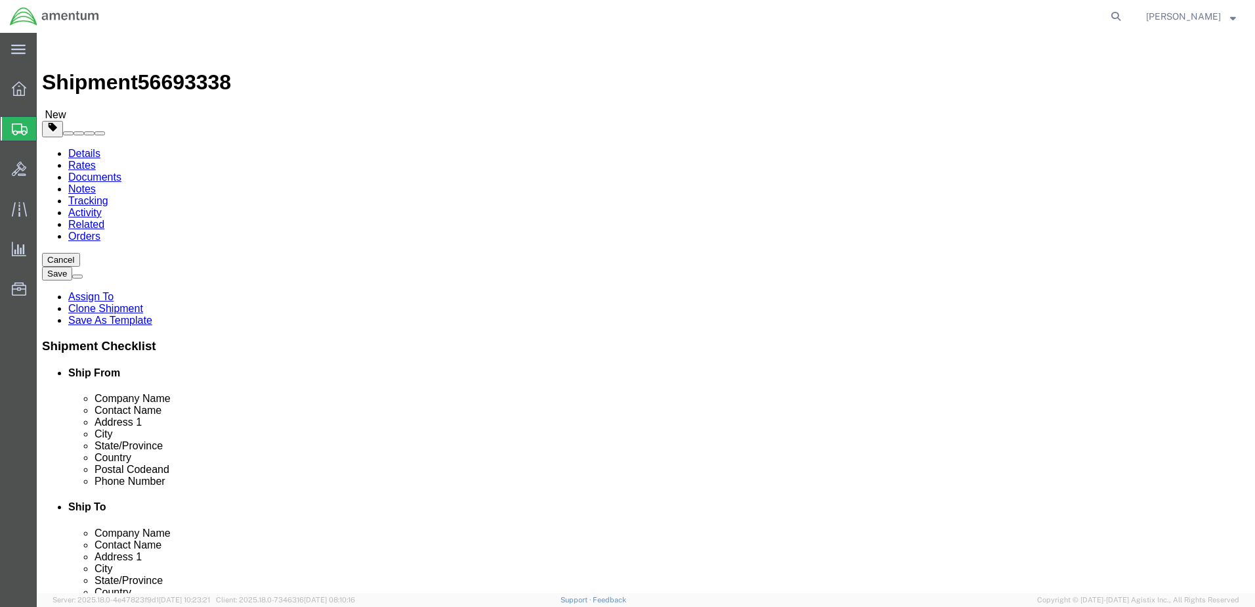
click div "Previous Continue"
click dd "1.00 Each"
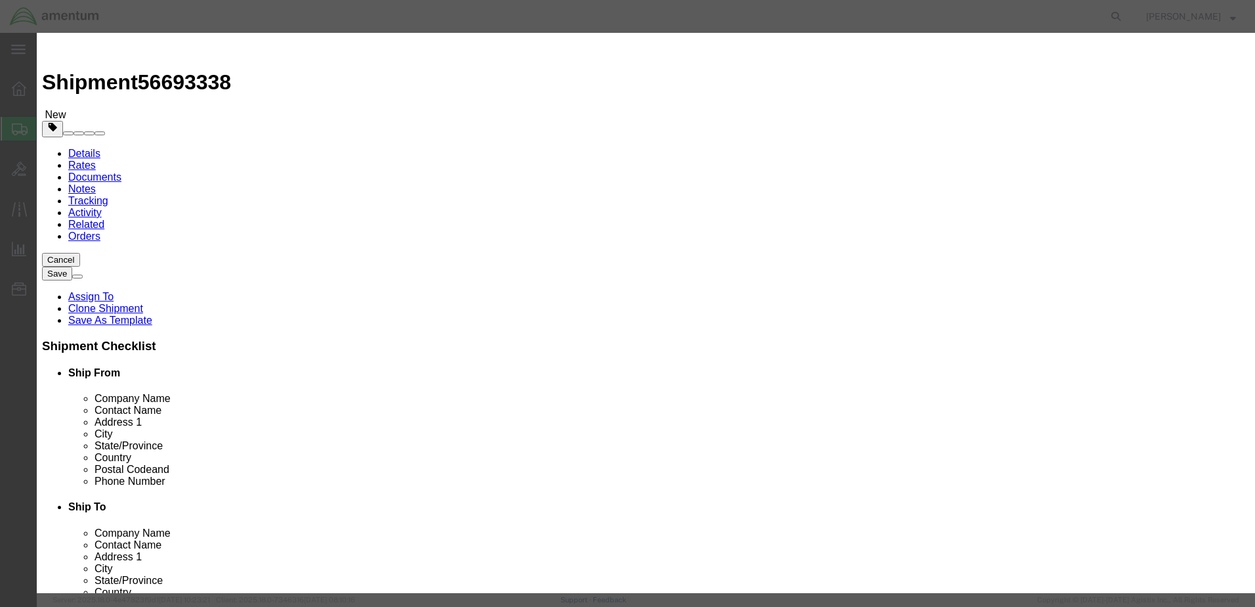
click button "Save & Close"
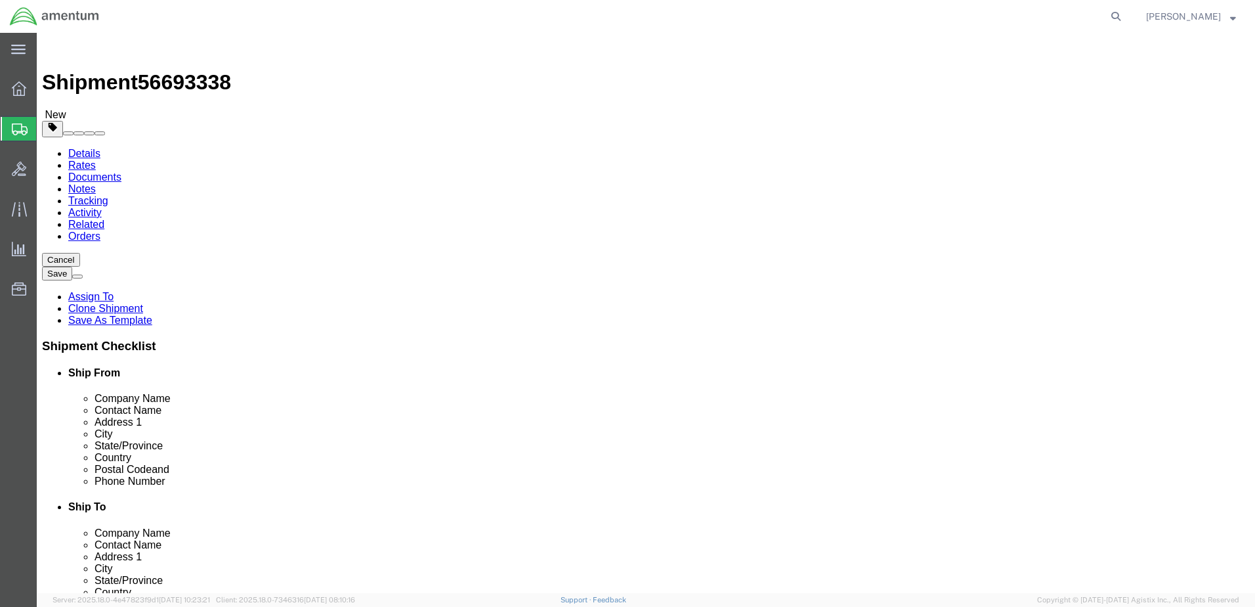
drag, startPoint x: 913, startPoint y: 513, endPoint x: 967, endPoint y: 521, distance: 55.2
click button "Continue"
click button "Rate Shipment"
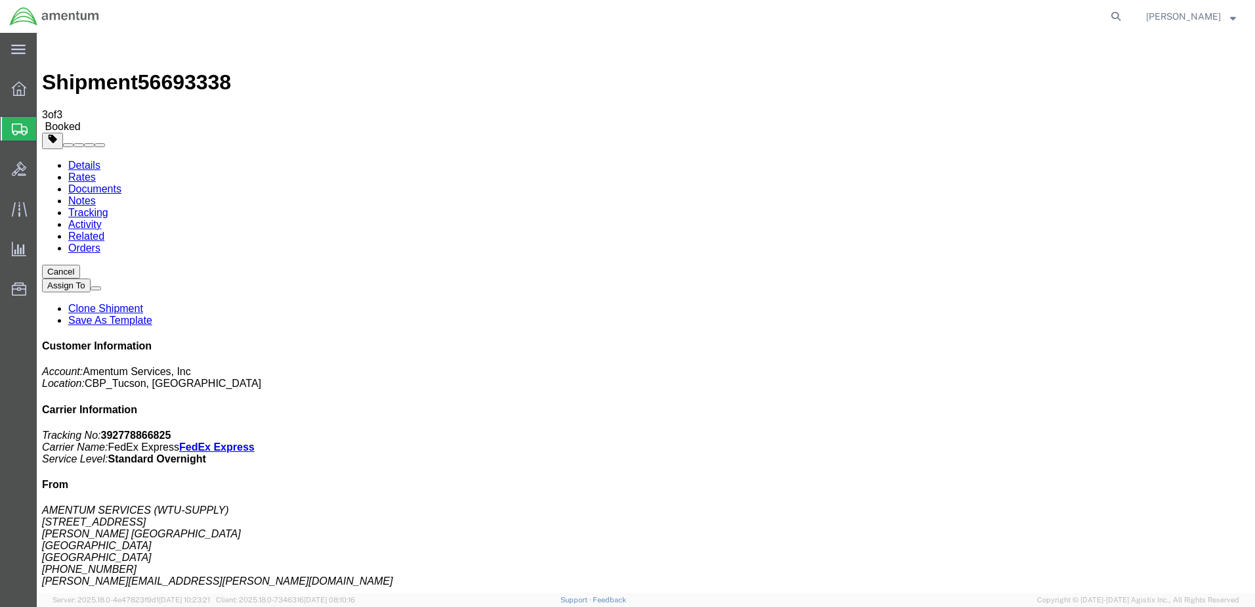
copy td "Tracking No.: 392778866825"
drag, startPoint x: 549, startPoint y: 231, endPoint x: 910, endPoint y: 142, distance: 371.8
